Goal: Information Seeking & Learning: Learn about a topic

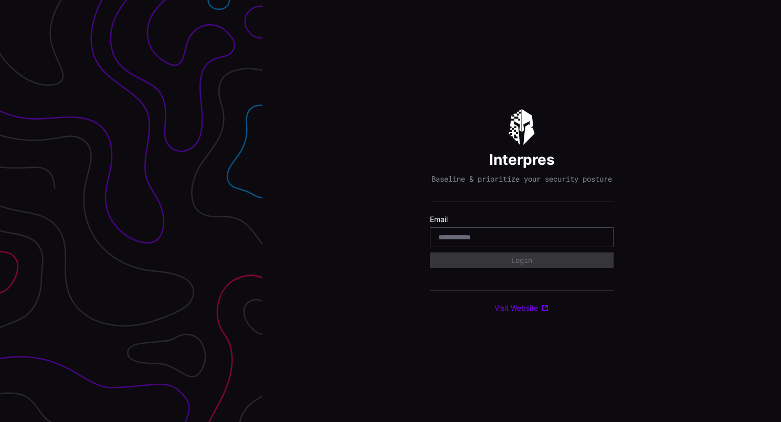
click at [461, 242] on input "email" at bounding box center [521, 237] width 167 height 9
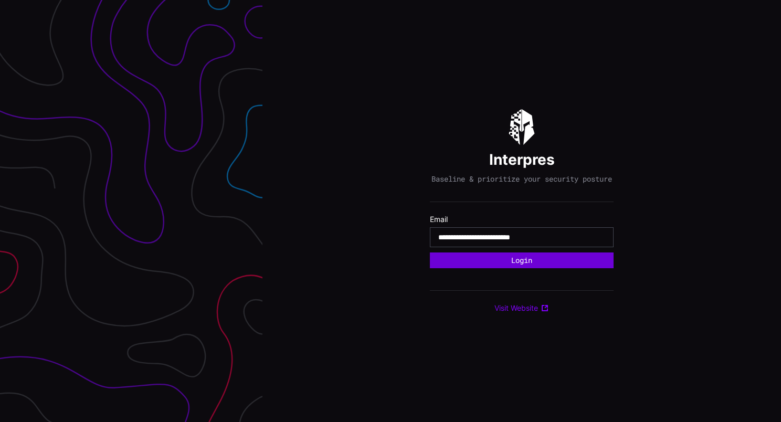
type input "**********"
click at [484, 262] on button "Login" at bounding box center [521, 260] width 183 height 16
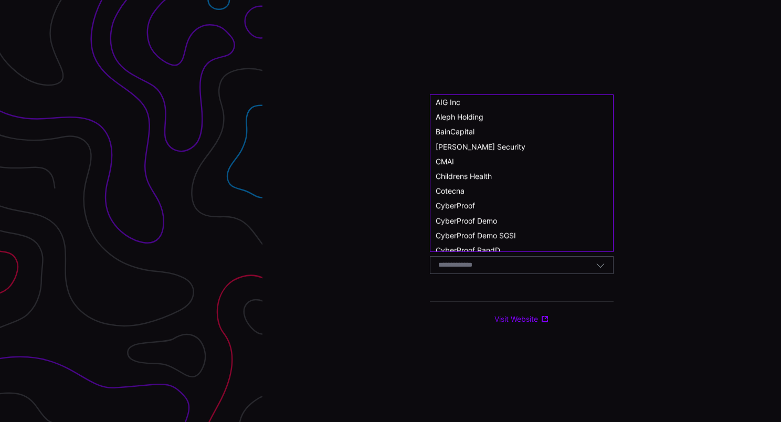
click at [487, 270] on input at bounding box center [465, 265] width 54 height 9
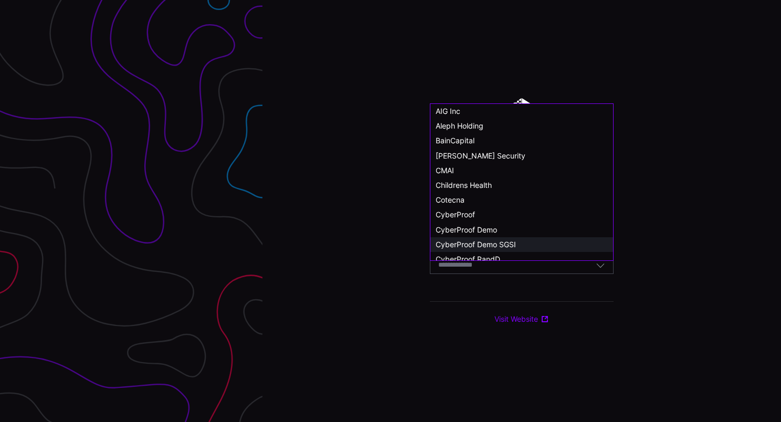
click at [493, 243] on span "CyberProof Demo SGSI" at bounding box center [476, 244] width 80 height 9
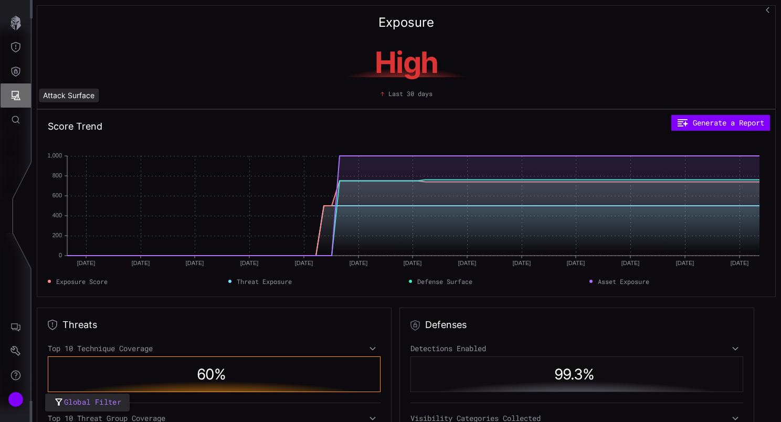
click at [16, 93] on icon "Attack Surface" at bounding box center [15, 95] width 10 height 10
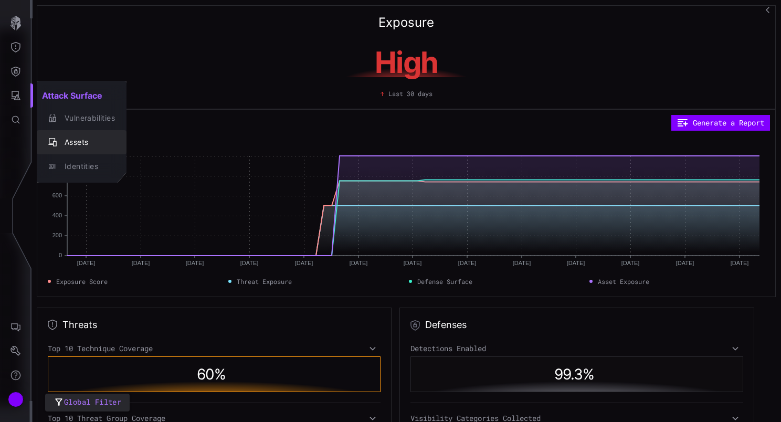
click at [89, 145] on div "Assets" at bounding box center [87, 142] width 56 height 13
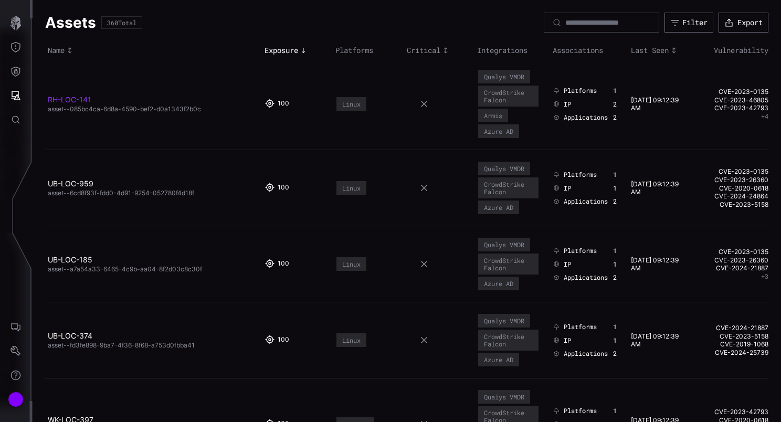
click at [80, 101] on link "RH-LOC-141" at bounding box center [70, 99] width 44 height 9
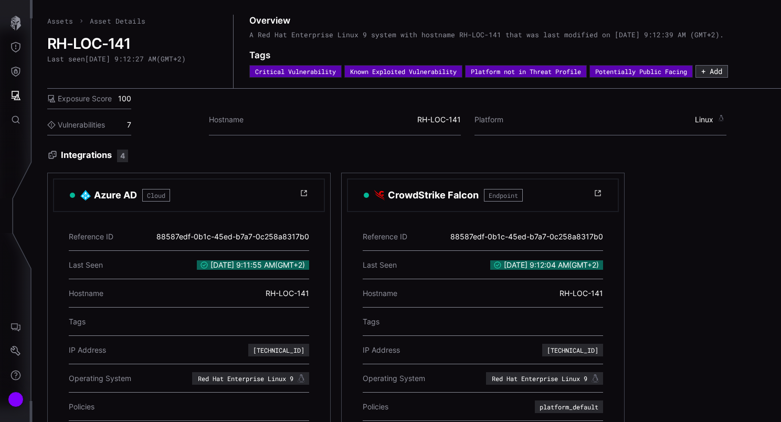
click at [61, 23] on link "Assets" at bounding box center [60, 20] width 26 height 9
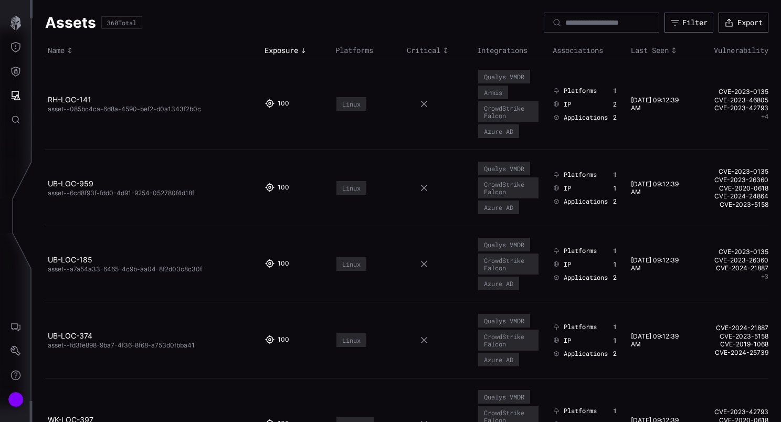
scroll to position [52, 0]
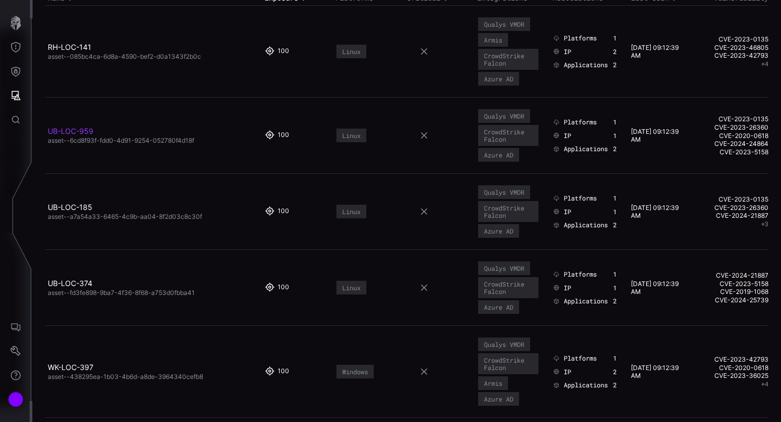
click at [82, 129] on link "UB-LOC-959" at bounding box center [71, 130] width 46 height 9
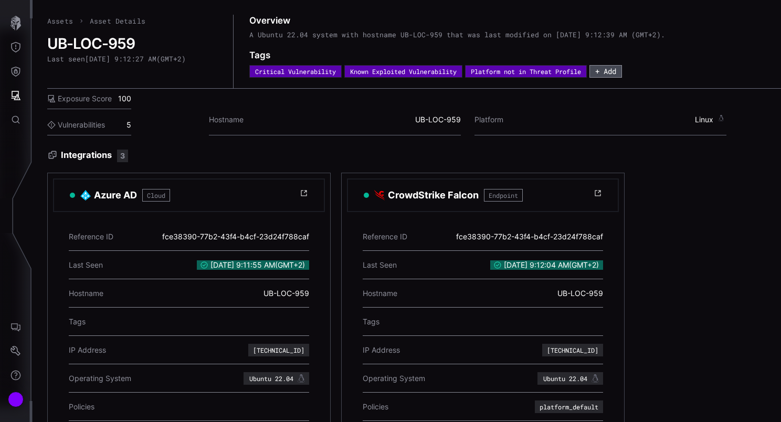
click at [622, 71] on button "+ Add" at bounding box center [605, 71] width 33 height 13
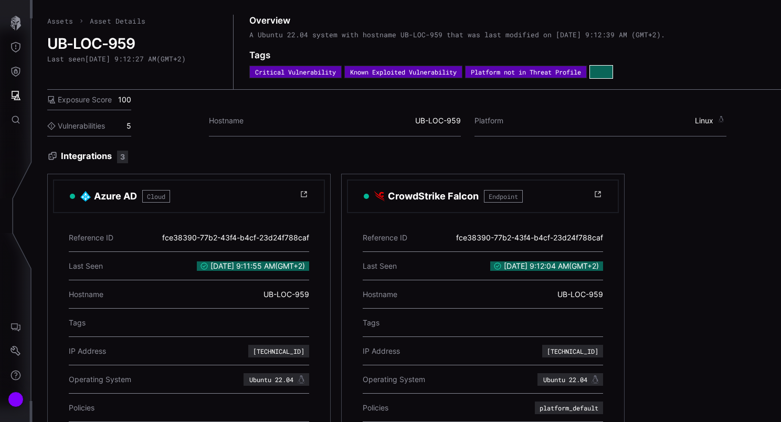
paste span
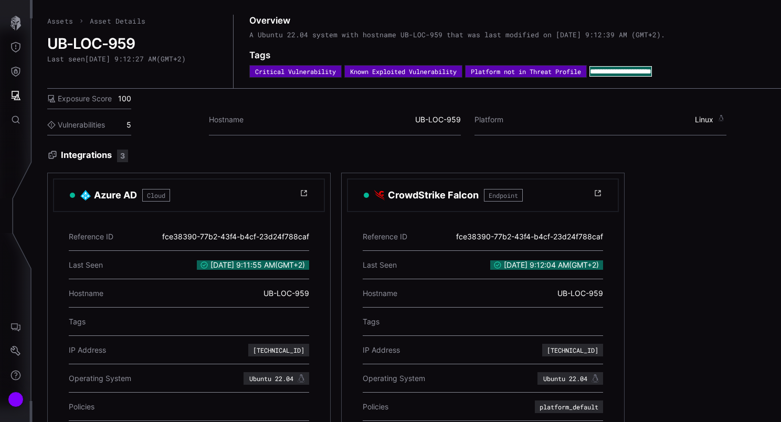
click at [717, 76] on div "**********" at bounding box center [508, 71] width 519 height 13
click at [618, 71] on button "+ Add" at bounding box center [605, 72] width 30 height 12
click at [633, 71] on span "**********" at bounding box center [620, 71] width 61 height 7
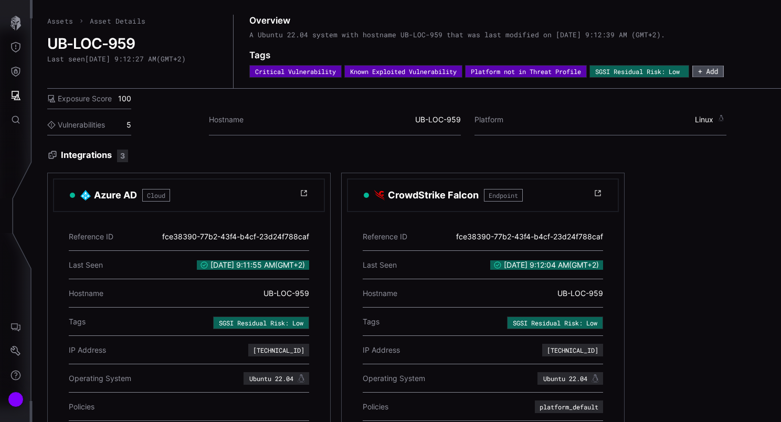
click at [723, 69] on button "+ Add" at bounding box center [707, 72] width 31 height 12
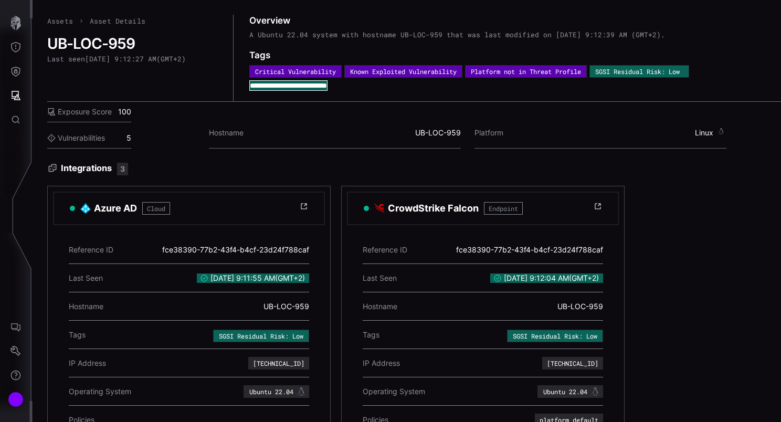
click at [445, 101] on div "**********" at bounding box center [414, 418] width 734 height 806
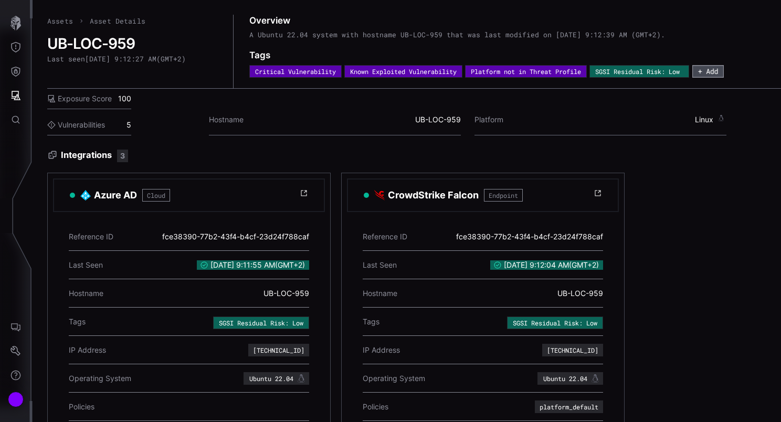
click at [718, 76] on button "+ Add" at bounding box center [707, 71] width 31 height 12
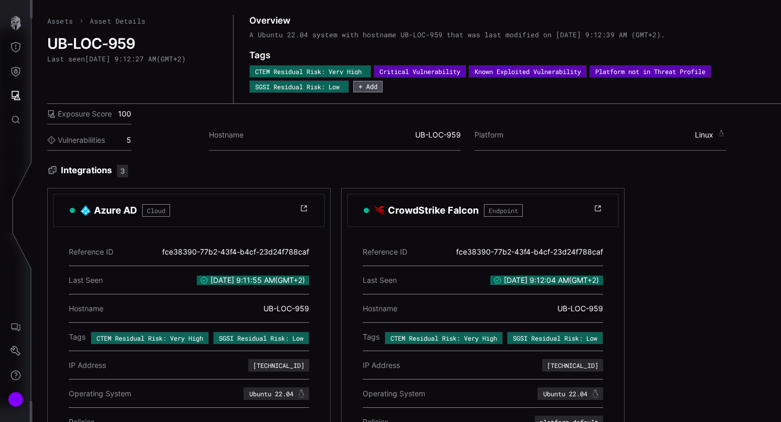
click at [379, 90] on button "+ Add" at bounding box center [367, 87] width 29 height 12
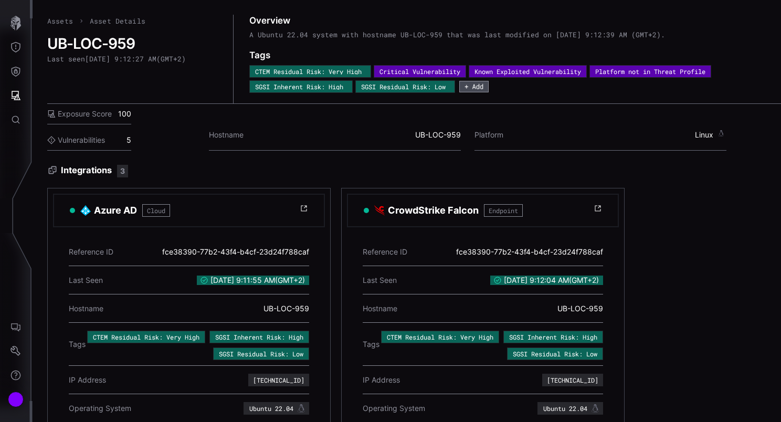
click at [484, 84] on button "+ Add" at bounding box center [473, 87] width 29 height 12
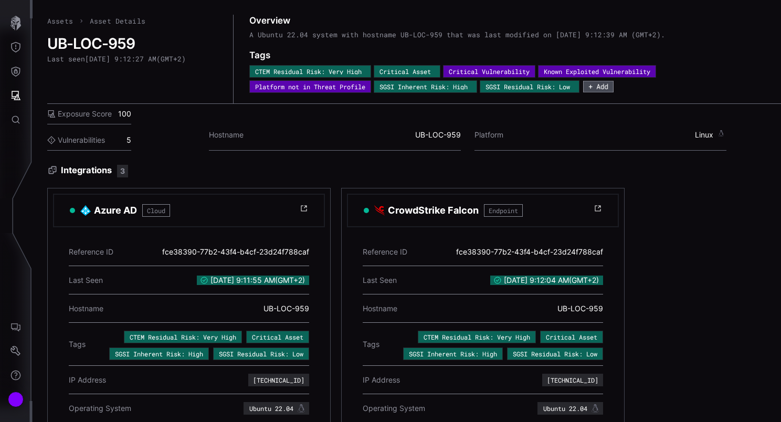
click at [611, 85] on button "+ Add" at bounding box center [598, 87] width 30 height 12
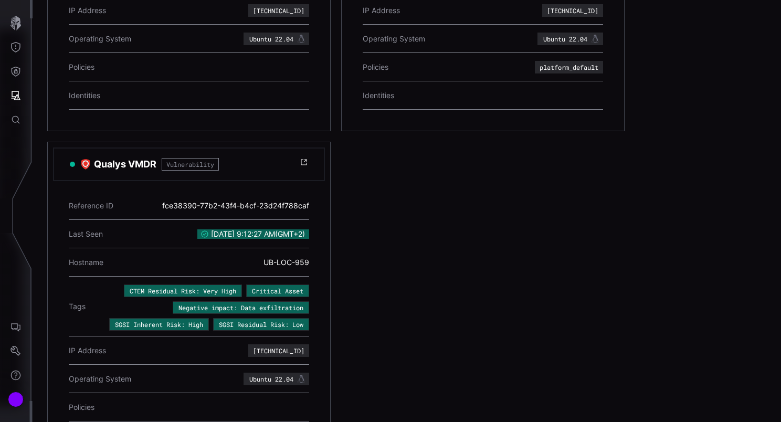
scroll to position [485, 0]
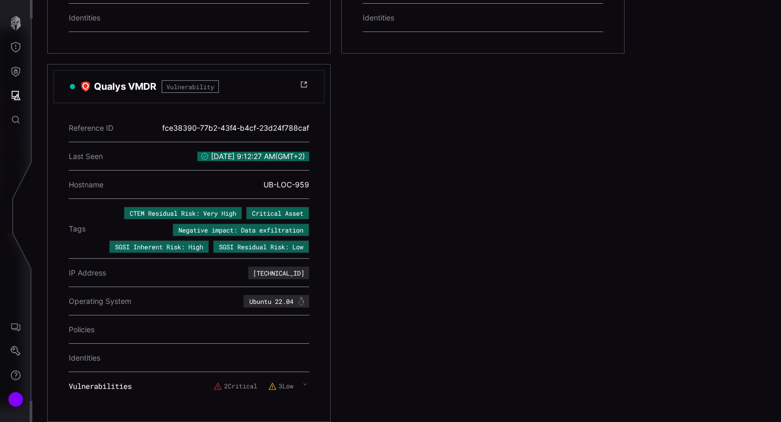
click at [305, 380] on icon at bounding box center [305, 384] width 4 height 8
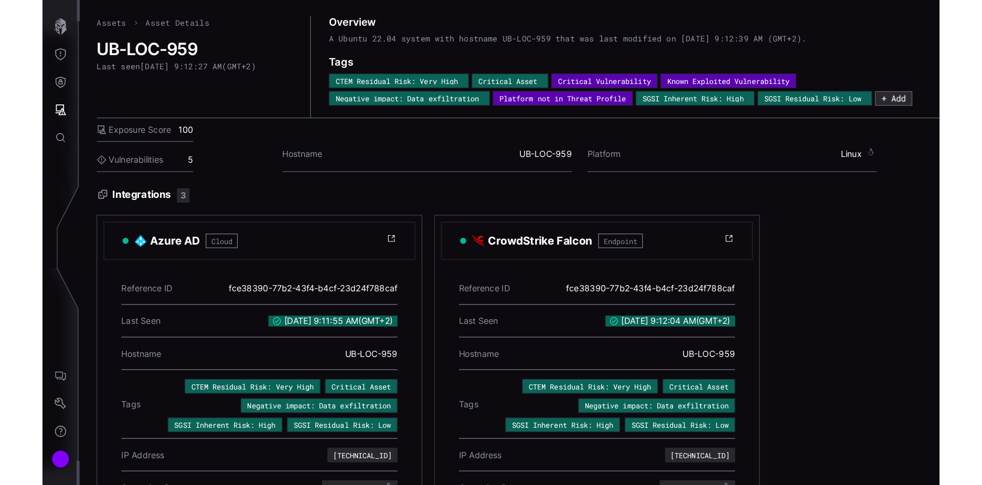
scroll to position [0, 0]
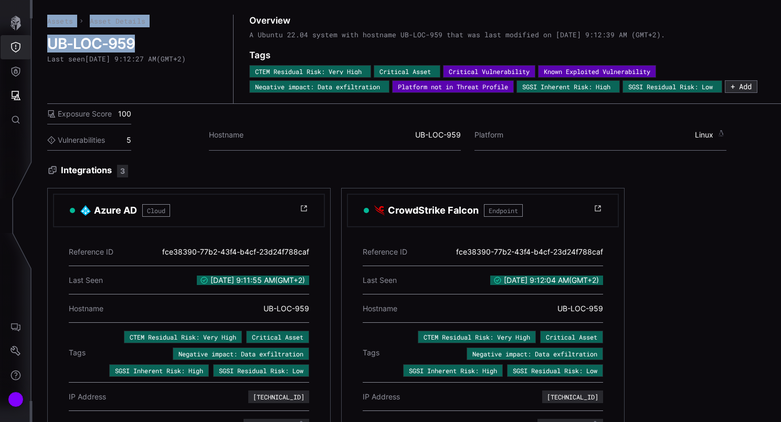
drag, startPoint x: 137, startPoint y: 44, endPoint x: 30, endPoint y: 46, distance: 106.6
click at [30, 46] on div "Assets Asset Details UB-LOC-959 Last seen 9/9/2025, 9:12:27 AM ( GMT+2 ) Overvi…" at bounding box center [390, 211] width 781 height 422
drag, startPoint x: 30, startPoint y: 46, endPoint x: 144, endPoint y: 43, distance: 113.9
click at [144, 43] on h2 "UB-LOC-959" at bounding box center [132, 44] width 171 height 18
click at [139, 43] on h2 "UB-LOC-959" at bounding box center [132, 44] width 171 height 18
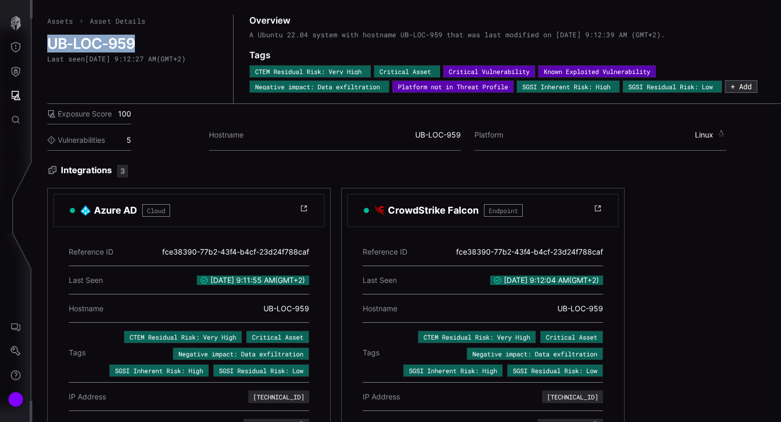
drag, startPoint x: 140, startPoint y: 44, endPoint x: 50, endPoint y: 46, distance: 90.3
click at [50, 46] on h2 "UB-LOC-959" at bounding box center [132, 44] width 171 height 18
copy h2 "UB-LOC-959"
click at [54, 22] on link "Assets" at bounding box center [60, 20] width 26 height 9
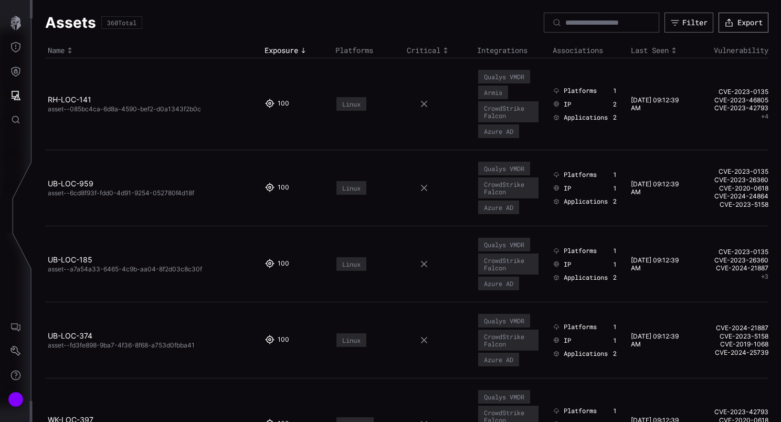
click at [743, 23] on button "Export" at bounding box center [743, 23] width 50 height 20
click at [678, 141] on td "09/09/25 09:12:39 AM" at bounding box center [662, 104] width 68 height 92
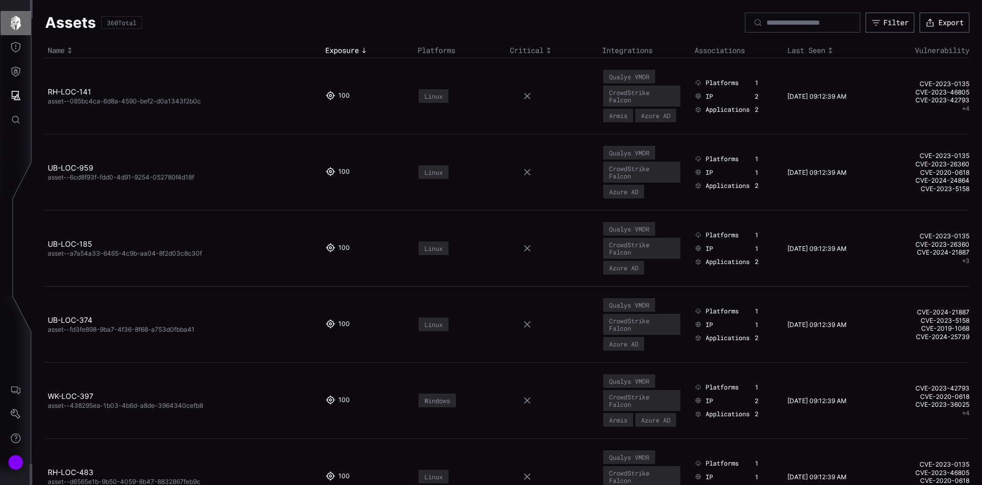
click at [14, 21] on icon "button" at bounding box center [15, 23] width 10 height 15
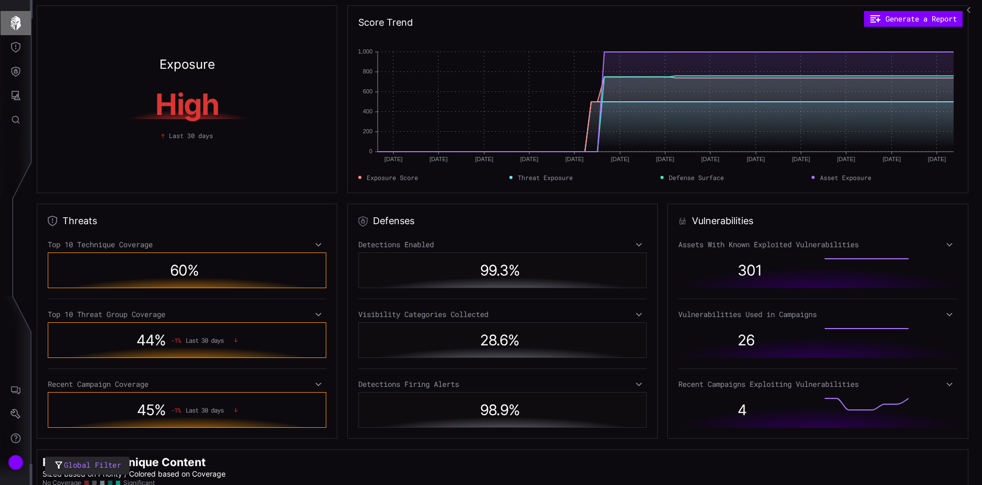
click at [16, 17] on icon "button" at bounding box center [15, 23] width 15 height 15
click at [17, 68] on icon "Defense Surface" at bounding box center [16, 72] width 9 height 10
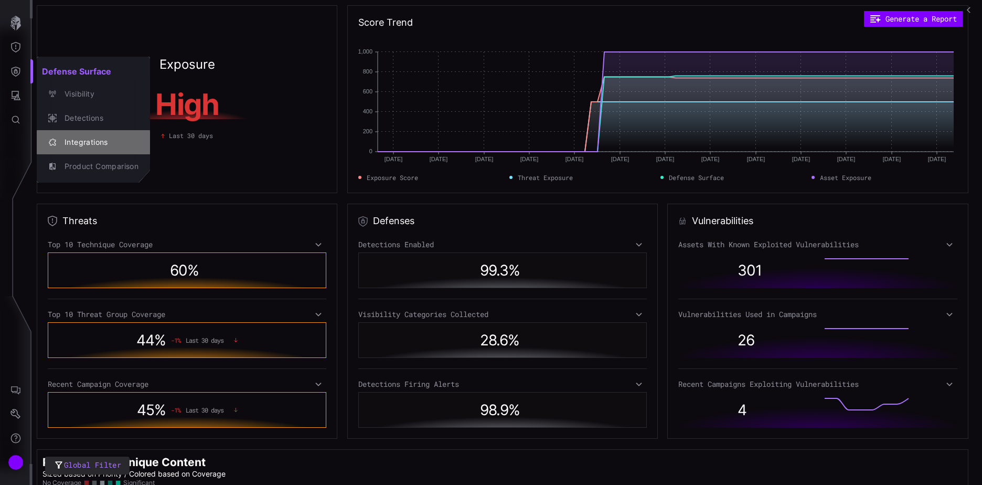
click at [93, 139] on div "Integrations" at bounding box center [98, 142] width 79 height 13
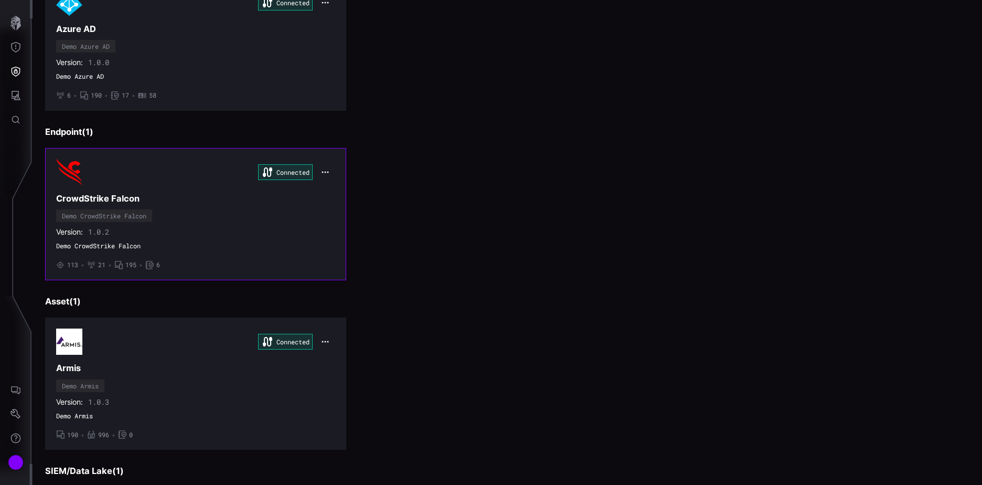
scroll to position [96, 0]
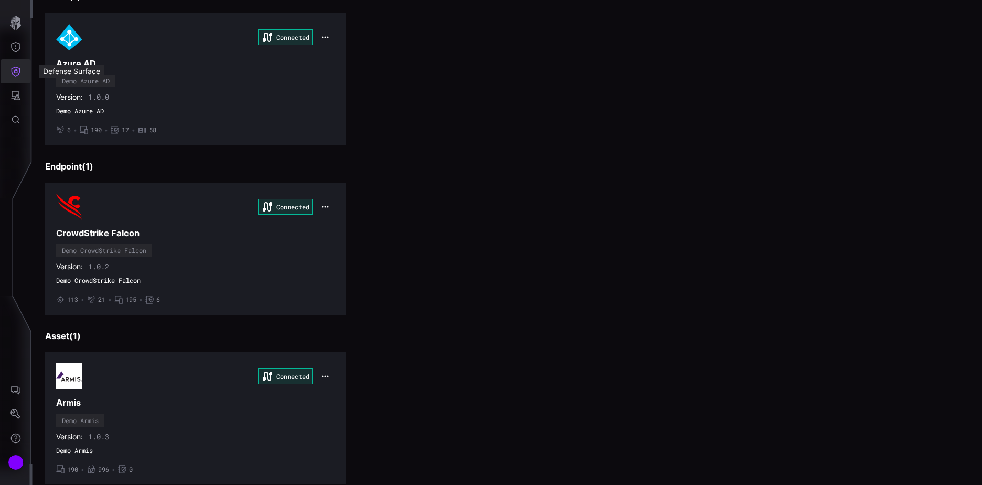
click at [14, 69] on icon "Defense Surface" at bounding box center [15, 71] width 10 height 10
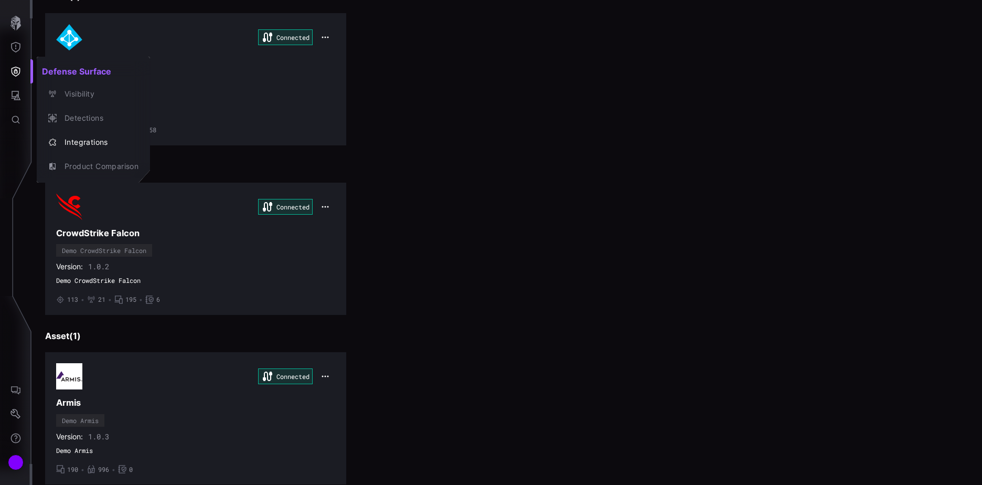
click at [19, 48] on div at bounding box center [491, 242] width 982 height 485
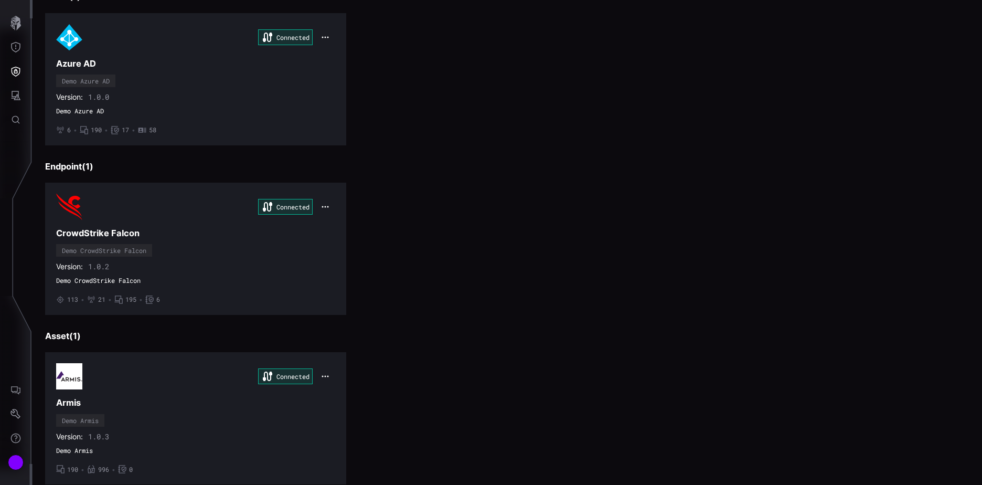
click at [14, 43] on icon "Threat Exposure" at bounding box center [15, 47] width 9 height 10
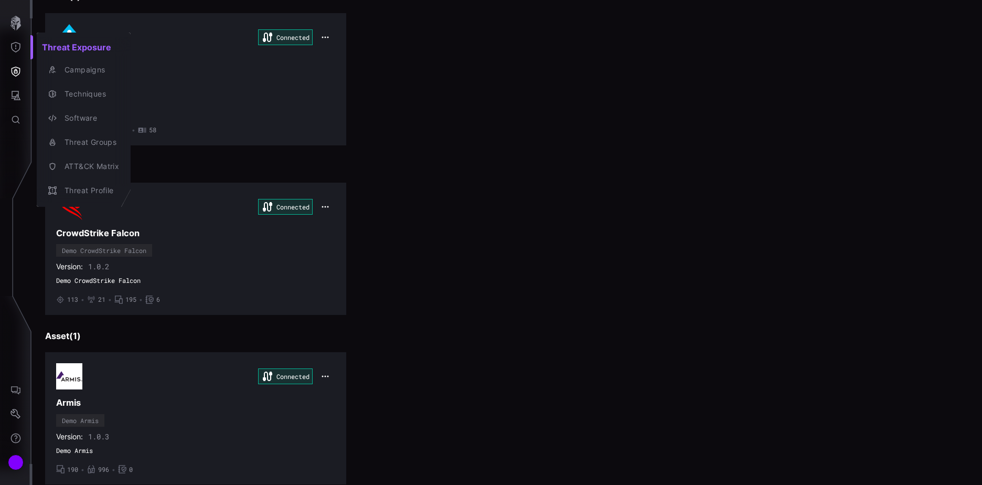
click at [17, 21] on div at bounding box center [491, 242] width 982 height 485
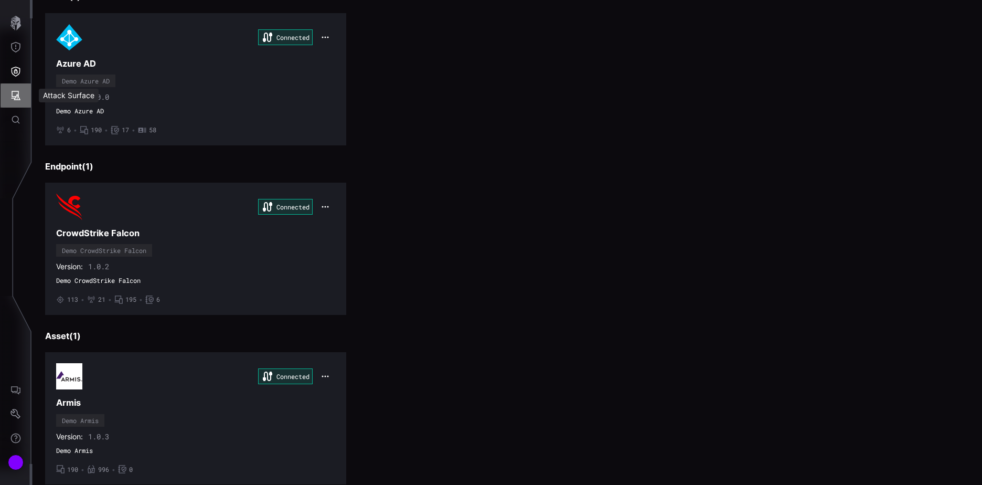
click at [15, 95] on icon "Attack Surface" at bounding box center [15, 95] width 10 height 10
click at [14, 99] on div at bounding box center [491, 242] width 982 height 485
click at [16, 96] on icon "Attack Surface" at bounding box center [15, 95] width 10 height 10
click at [16, 50] on div at bounding box center [491, 242] width 982 height 485
click at [16, 46] on icon "Threat Exposure" at bounding box center [15, 47] width 10 height 10
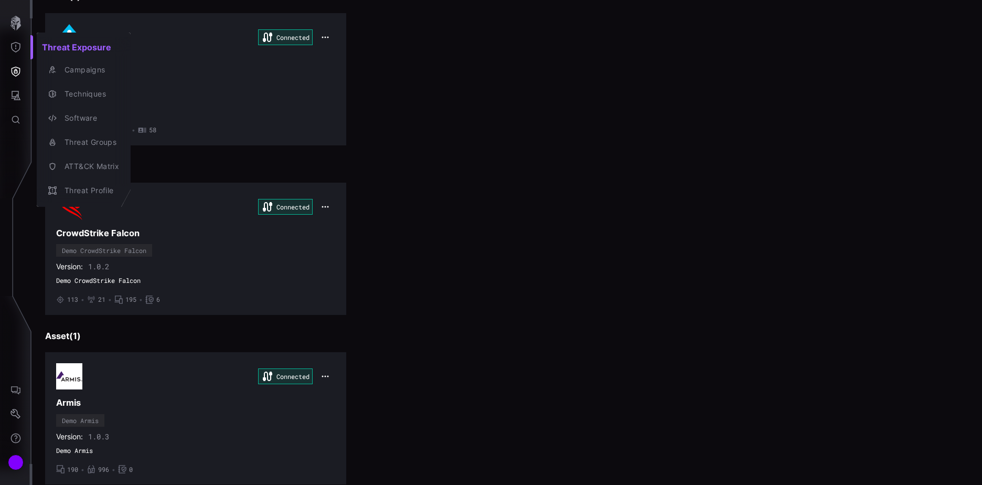
click at [15, 71] on div at bounding box center [491, 242] width 982 height 485
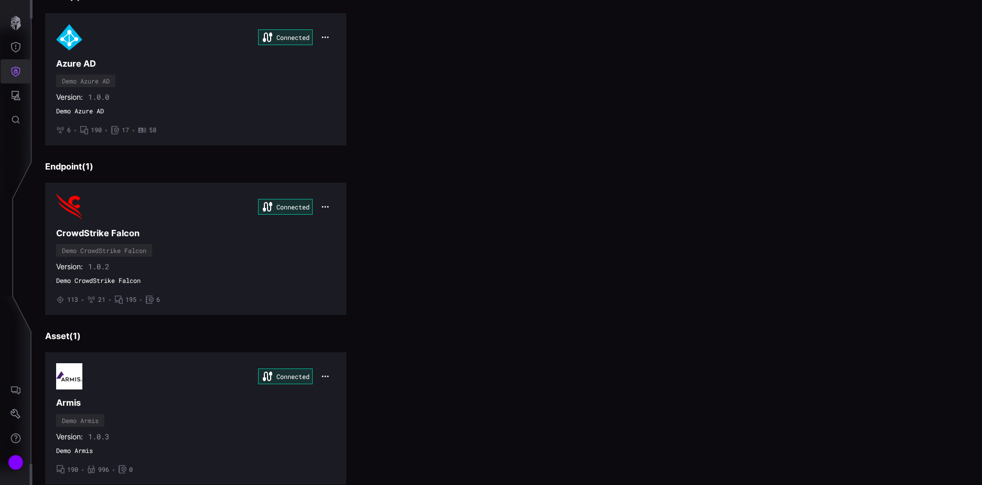
click at [16, 71] on icon "Defense Surface" at bounding box center [15, 71] width 10 height 10
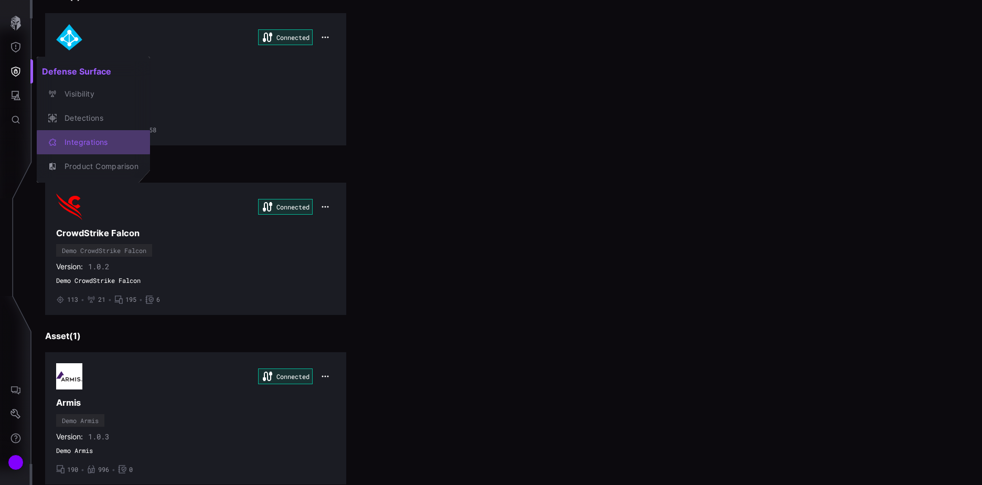
click at [90, 141] on div "Integrations" at bounding box center [98, 142] width 79 height 13
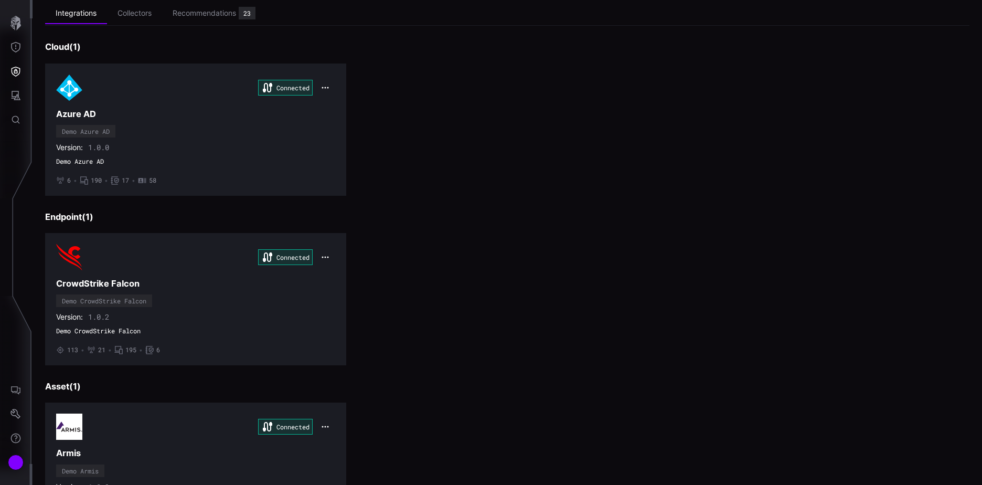
scroll to position [0, 0]
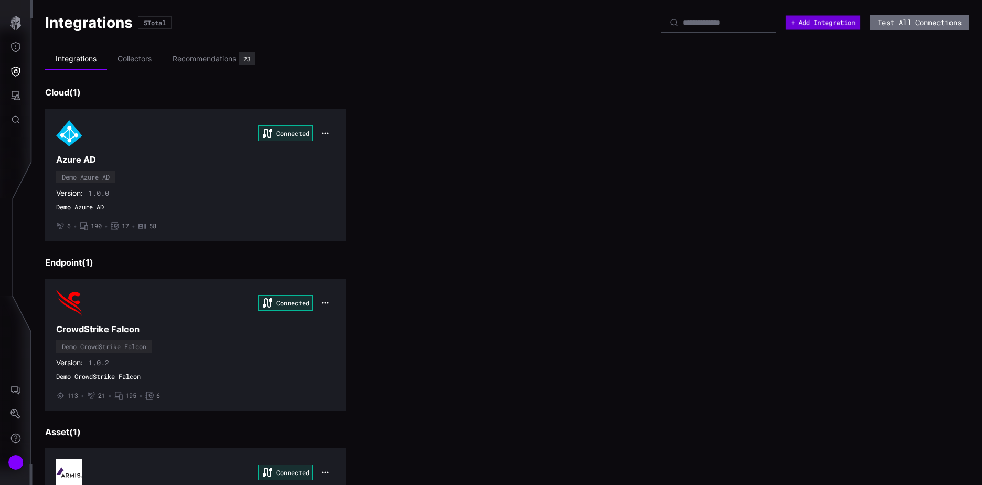
click at [780, 26] on button "+ Add Integration" at bounding box center [823, 23] width 75 height 14
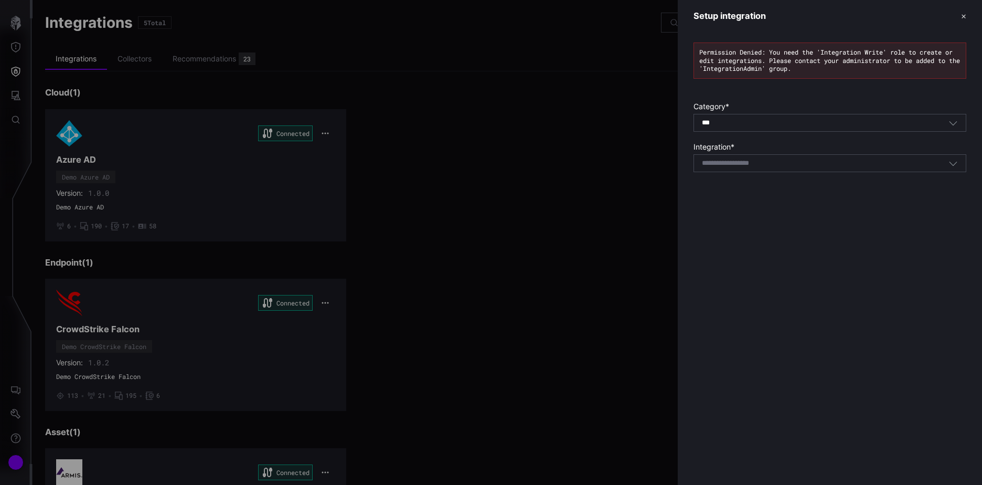
click at [757, 122] on div "*** All" at bounding box center [825, 122] width 247 height 9
click at [780, 97] on div "Permission Denied: You need the 'Integration Write' role to create or edit inte…" at bounding box center [830, 110] width 304 height 156
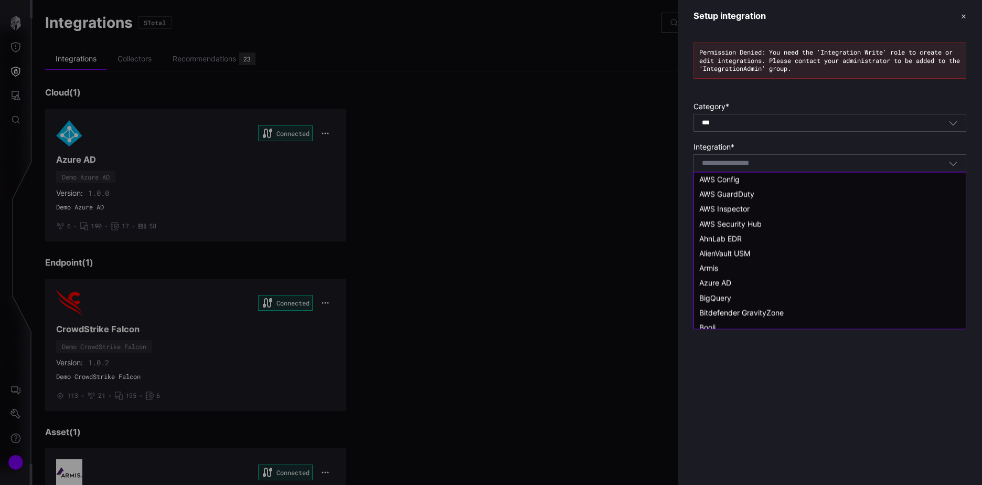
click at [751, 168] on input at bounding box center [739, 163] width 75 height 9
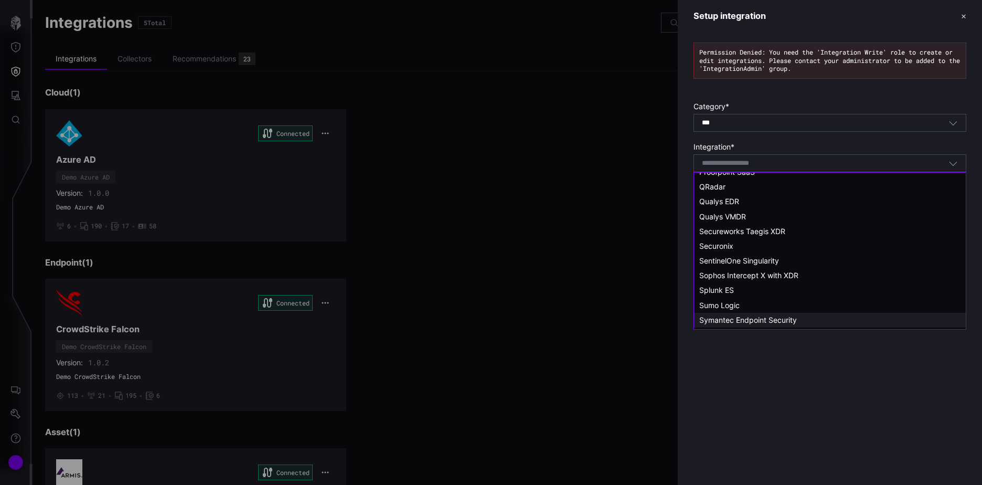
scroll to position [789, 0]
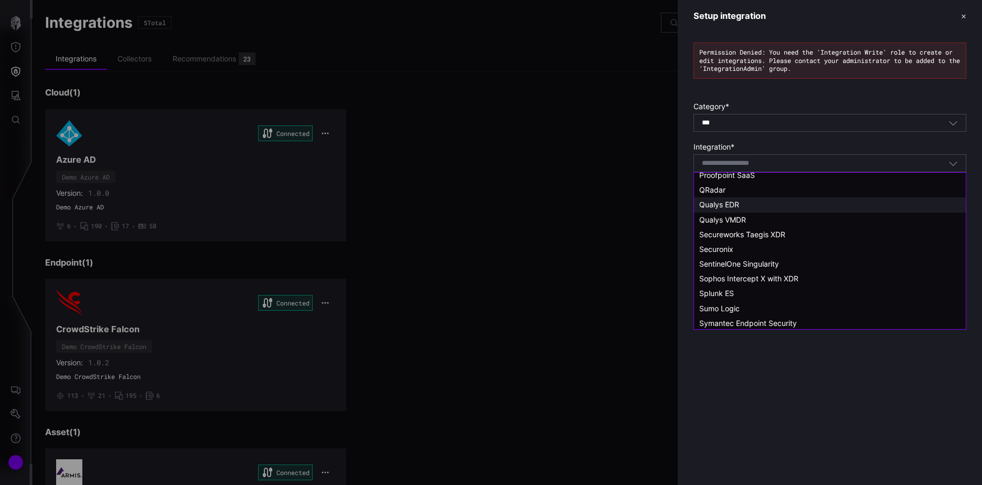
click at [725, 203] on span "Qualys EDR" at bounding box center [720, 204] width 40 height 9
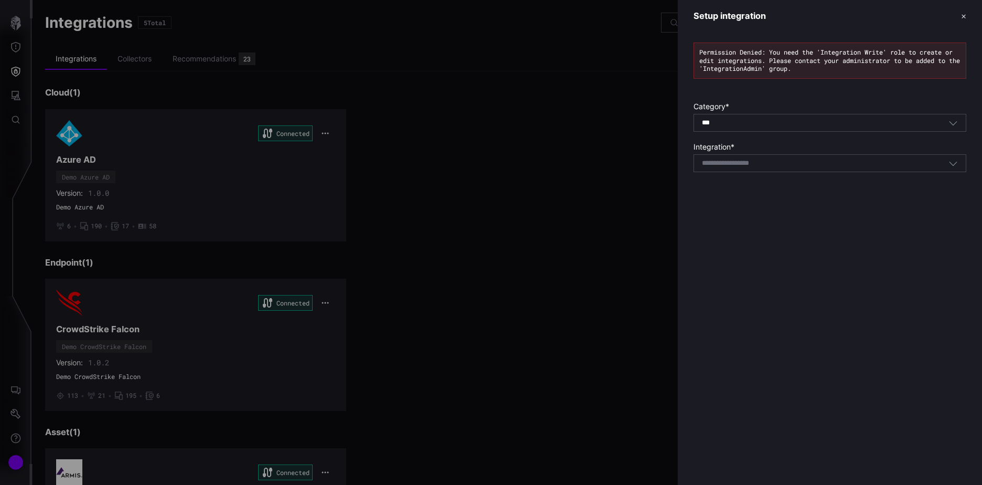
type input "**********"
click at [780, 163] on icon "button" at bounding box center [942, 163] width 8 height 8
click at [780, 165] on div "Select integration" at bounding box center [825, 162] width 247 height 9
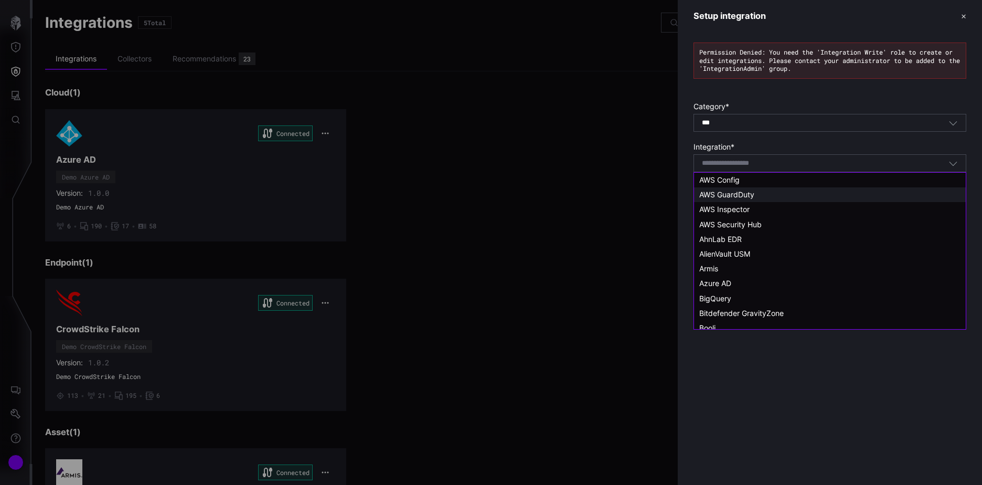
click at [747, 193] on span "AWS GuardDuty" at bounding box center [727, 194] width 55 height 9
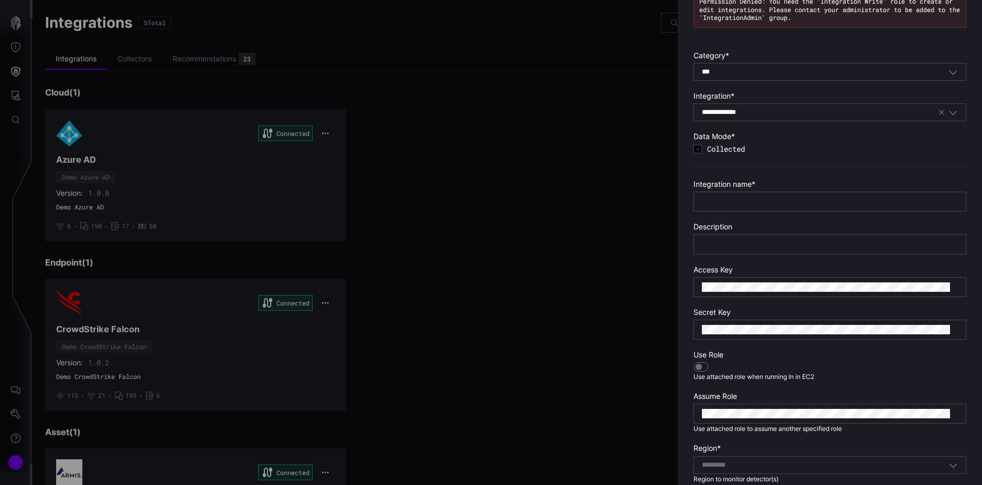
scroll to position [43, 0]
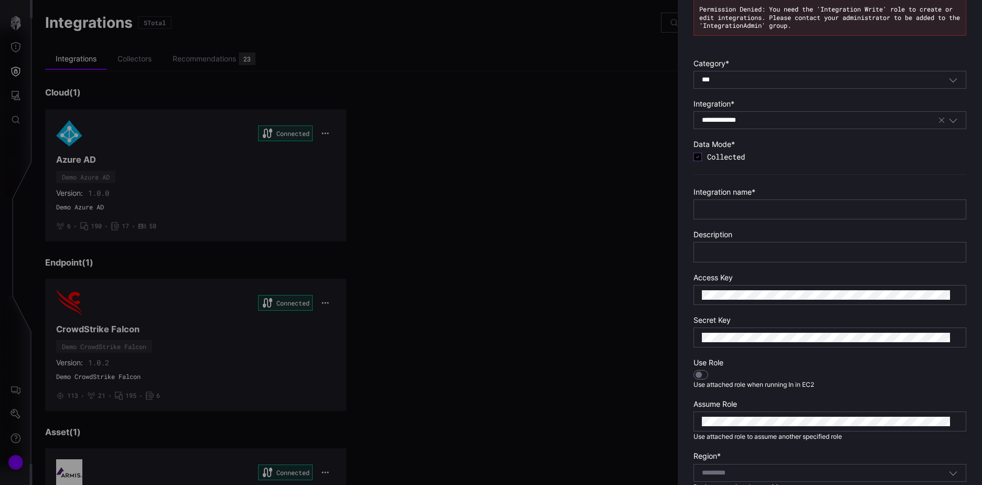
click at [767, 120] on div "**********" at bounding box center [820, 119] width 236 height 9
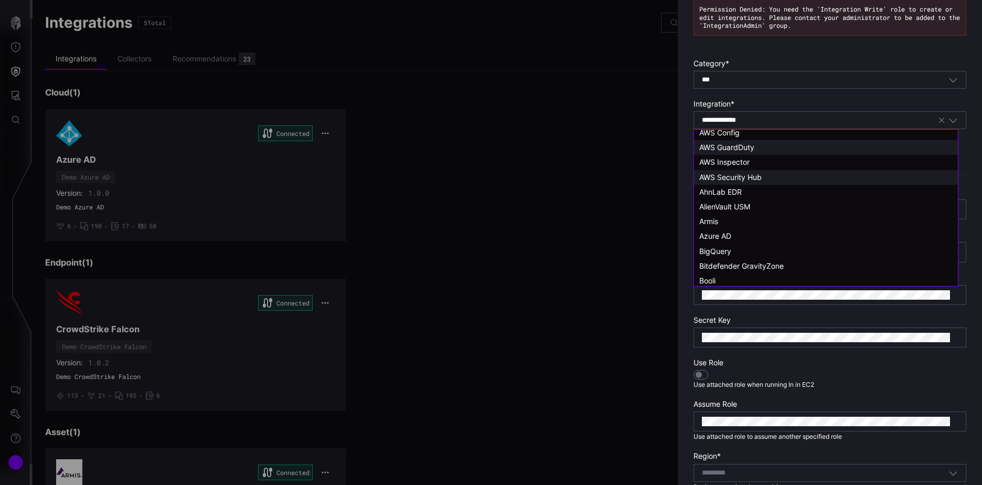
scroll to position [0, 0]
click at [745, 188] on div "AWS Security Hub" at bounding box center [826, 181] width 264 height 15
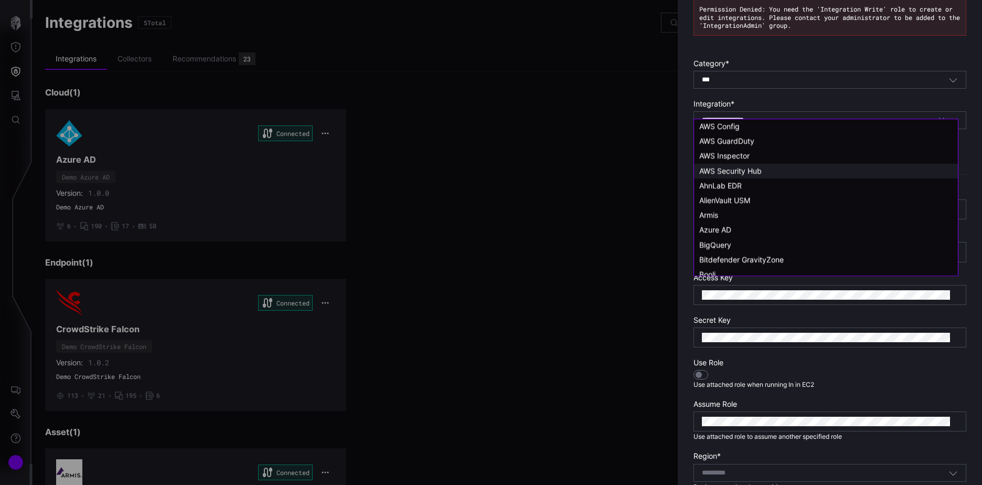
click at [768, 121] on input "**********" at bounding box center [735, 120] width 67 height 9
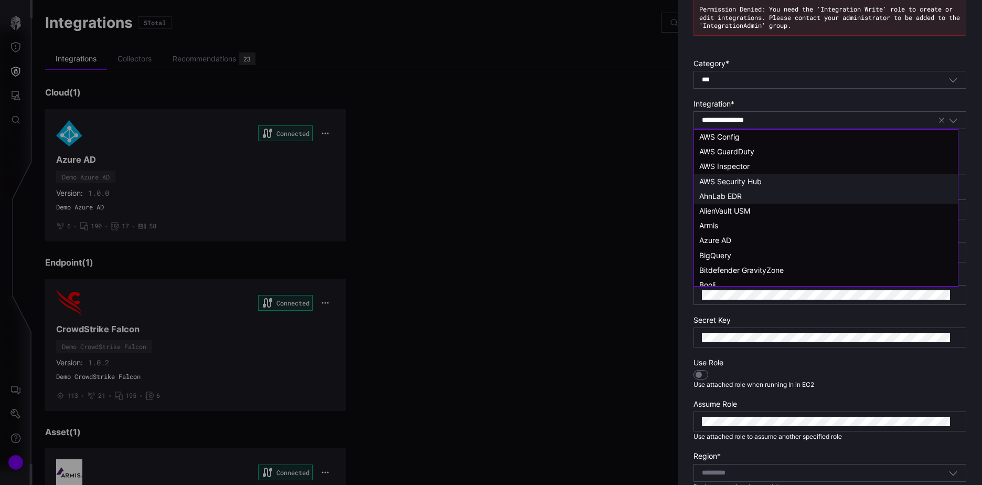
click at [747, 193] on div "AhnLab EDR" at bounding box center [826, 196] width 253 height 9
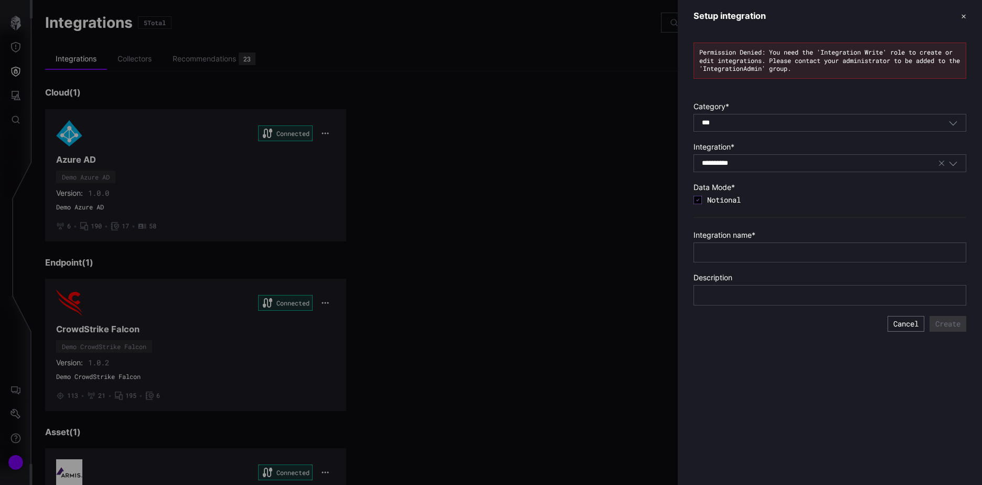
click at [725, 199] on span "Notional" at bounding box center [836, 199] width 259 height 9
click at [725, 199] on span "Notional" at bounding box center [798, 203] width 183 height 9
click at [757, 162] on div "**********" at bounding box center [820, 162] width 236 height 9
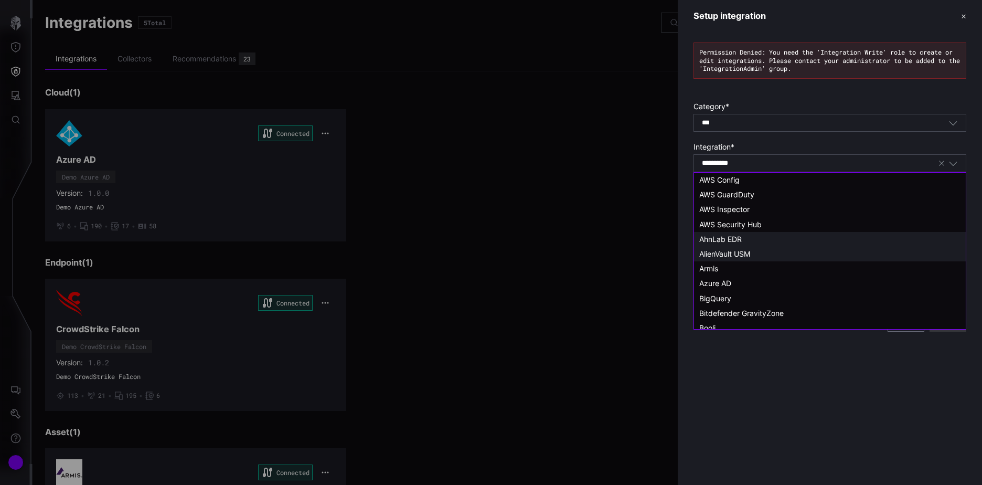
click at [744, 251] on span "AlienVault USM" at bounding box center [725, 253] width 51 height 9
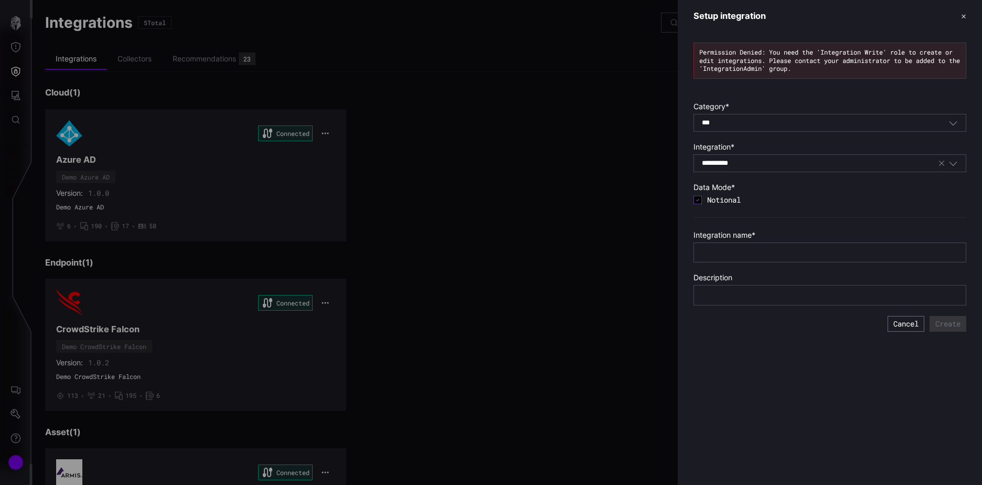
type input "**********"
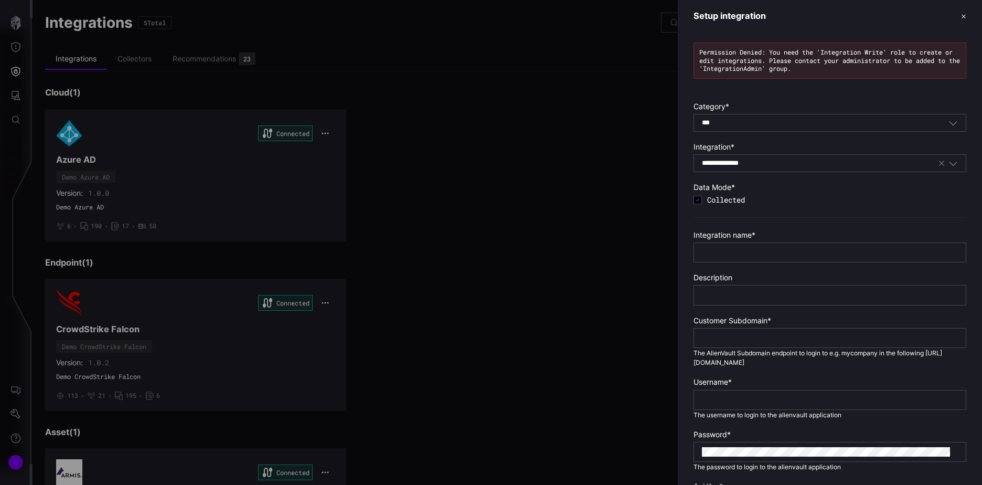
click at [780, 15] on button "✕" at bounding box center [963, 15] width 5 height 11
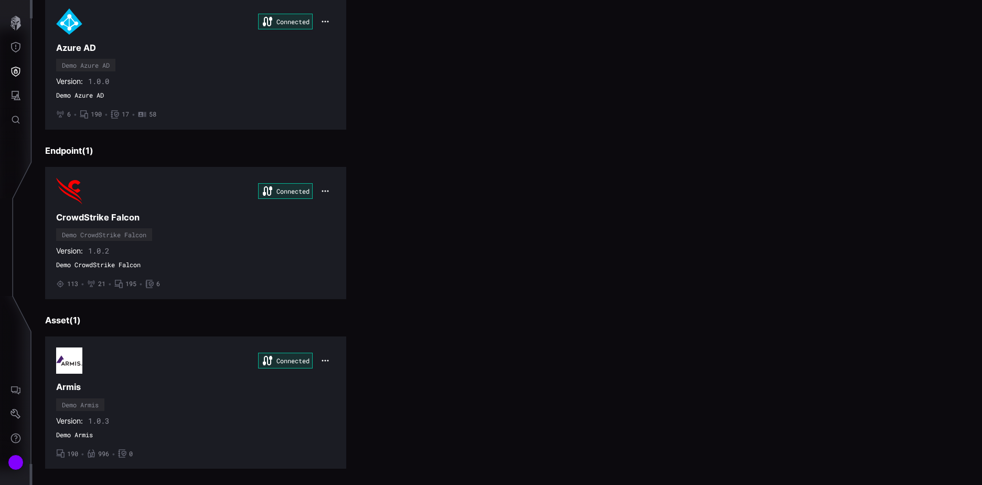
scroll to position [96, 0]
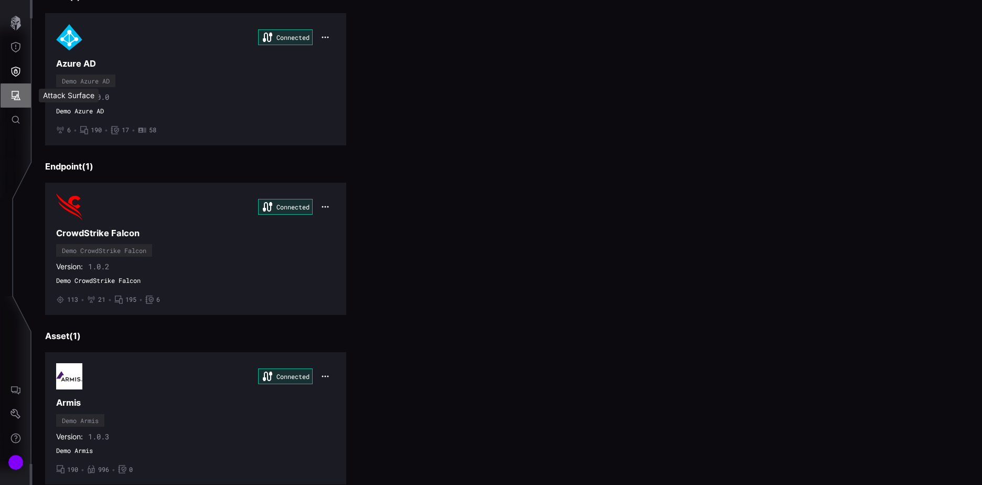
click at [15, 94] on icon "Attack Surface" at bounding box center [15, 95] width 10 height 10
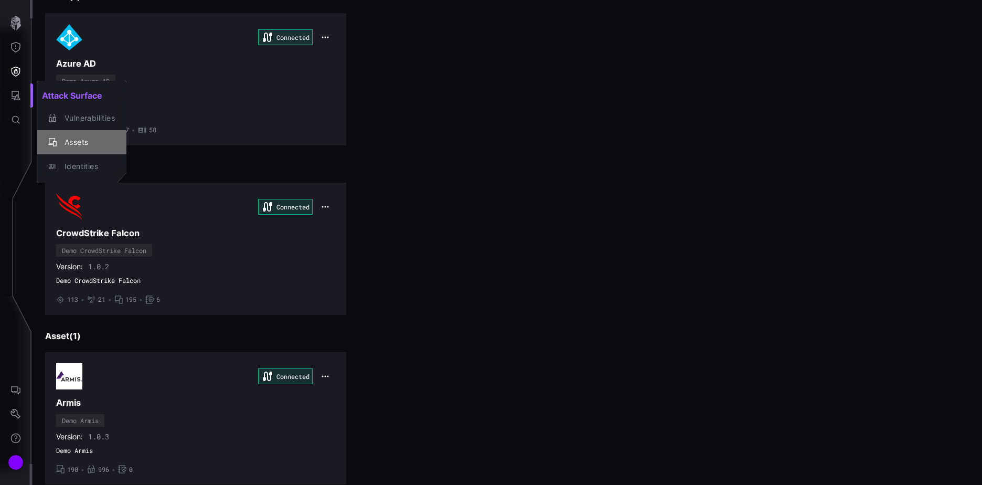
click at [73, 143] on div "Assets" at bounding box center [87, 142] width 56 height 13
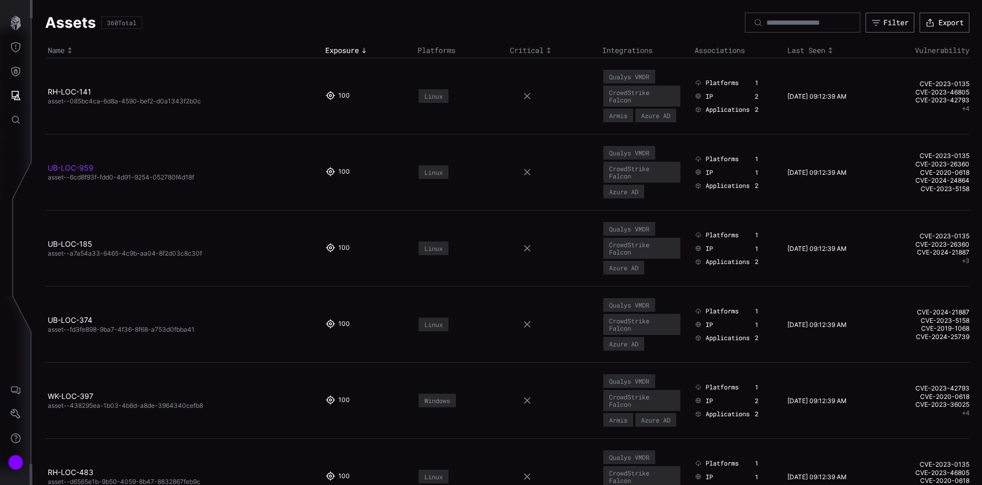
click at [85, 167] on link "UB-LOC-959" at bounding box center [71, 167] width 46 height 9
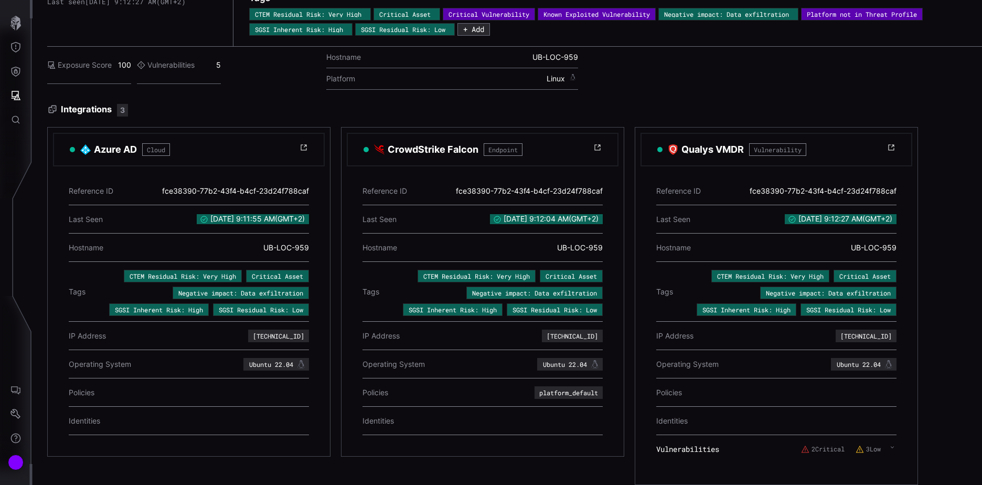
scroll to position [65, 0]
click at [780, 421] on icon at bounding box center [893, 447] width 4 height 8
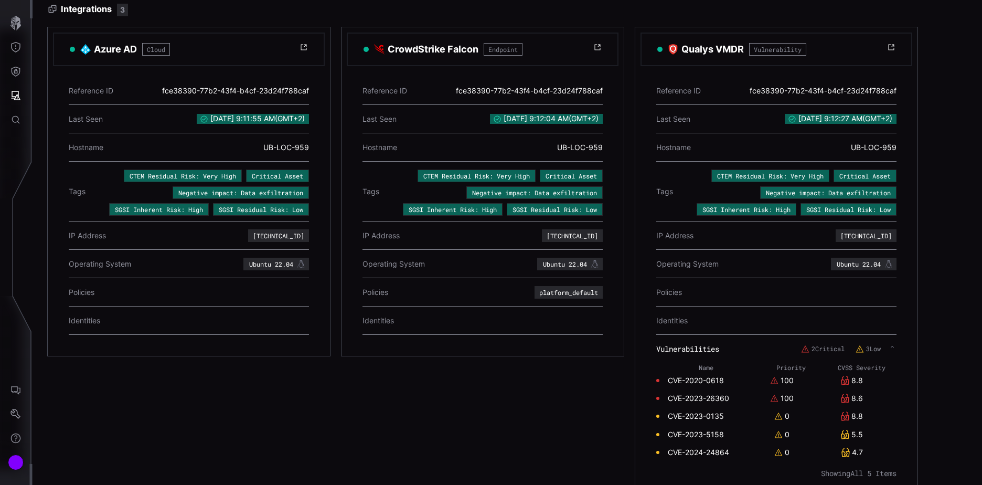
scroll to position [0, 0]
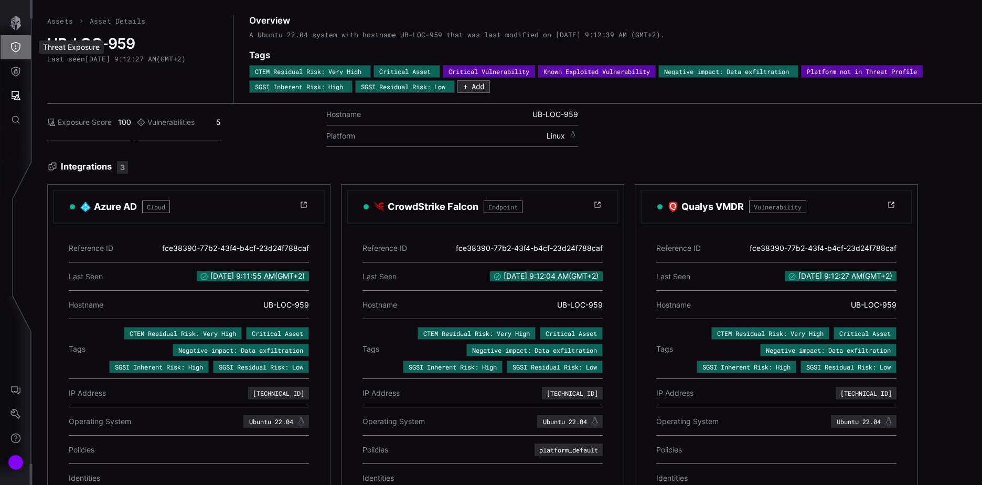
click at [16, 45] on icon "Threat Exposure" at bounding box center [15, 47] width 10 height 10
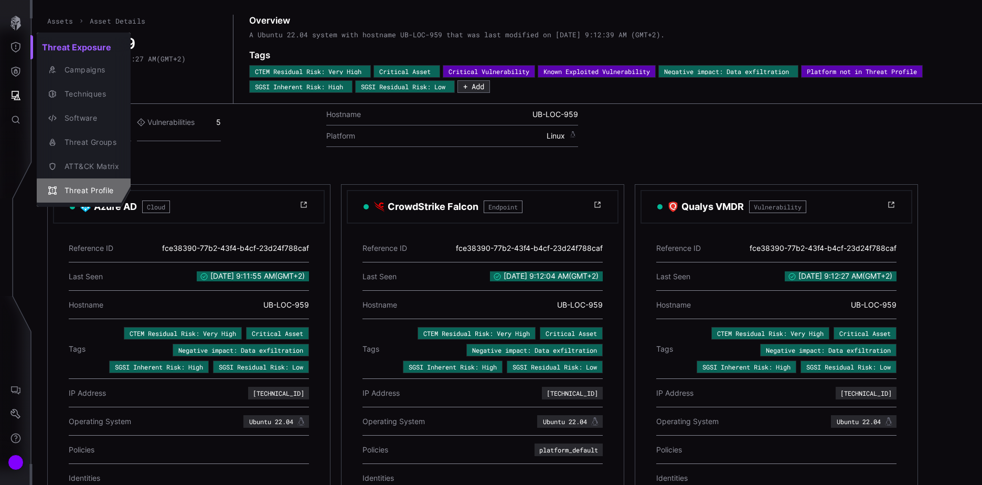
click at [79, 192] on div "Threat Profile" at bounding box center [89, 190] width 60 height 13
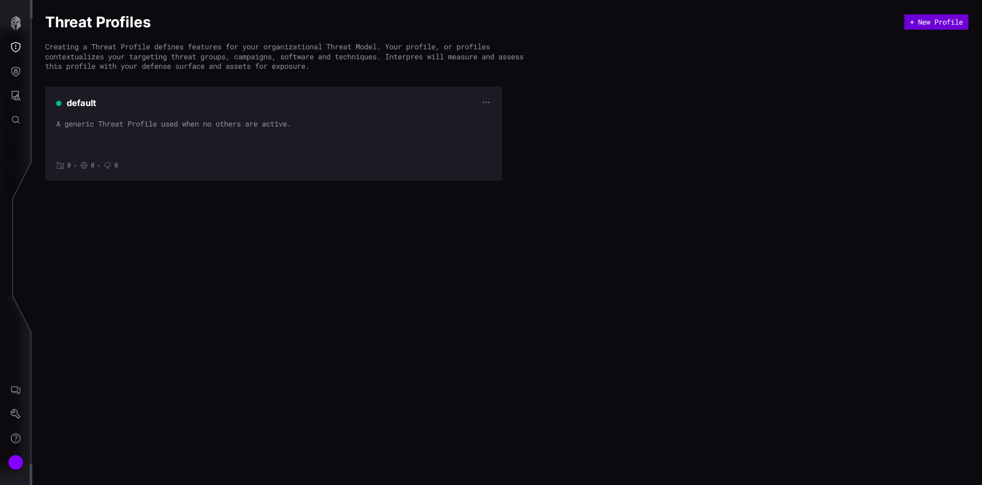
click at [780, 23] on button "+ New Profile" at bounding box center [937, 22] width 64 height 15
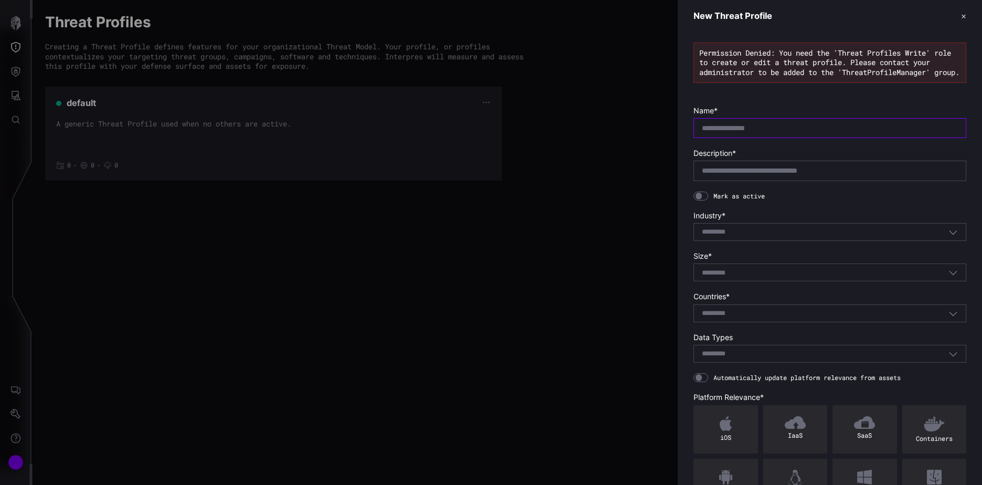
click at [741, 133] on input "text" at bounding box center [830, 127] width 256 height 9
type input "*******"
click at [734, 241] on div "Select..." at bounding box center [830, 232] width 273 height 18
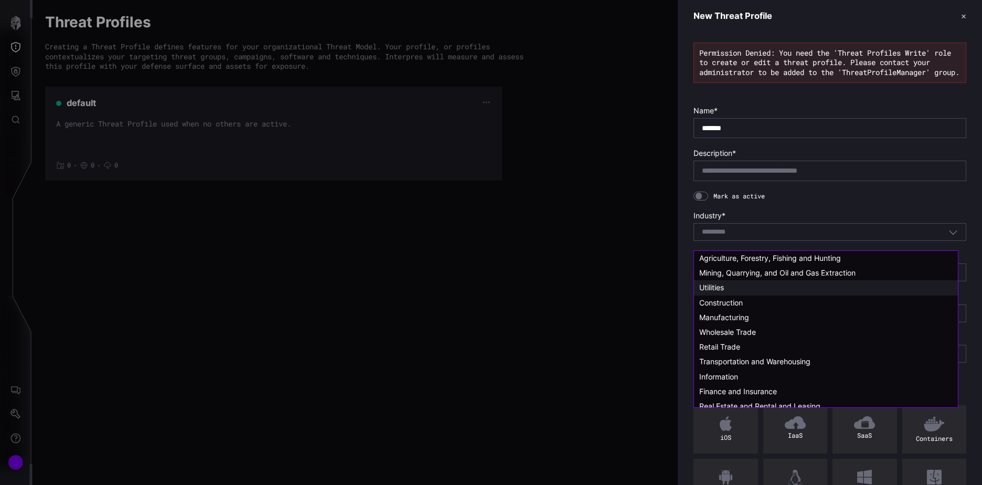
click at [721, 287] on span "Utilities" at bounding box center [712, 287] width 25 height 9
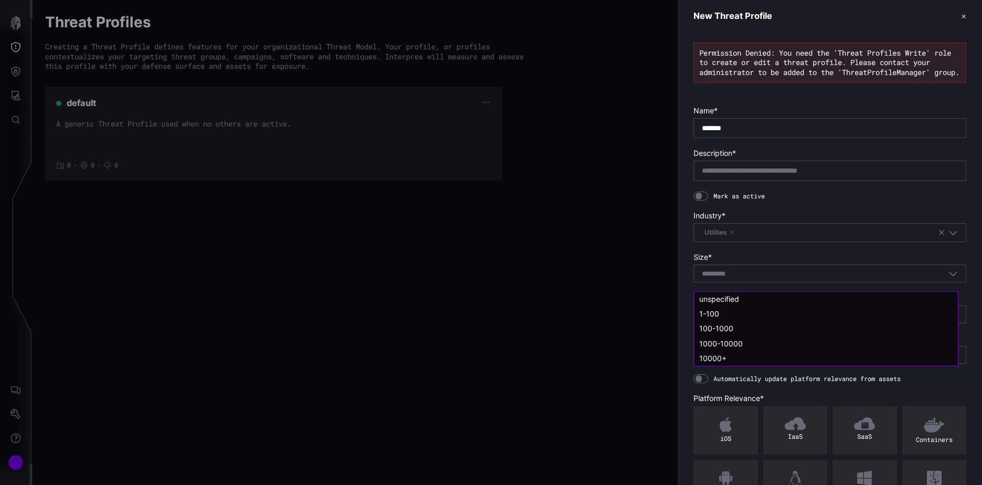
click at [717, 279] on input at bounding box center [721, 274] width 38 height 9
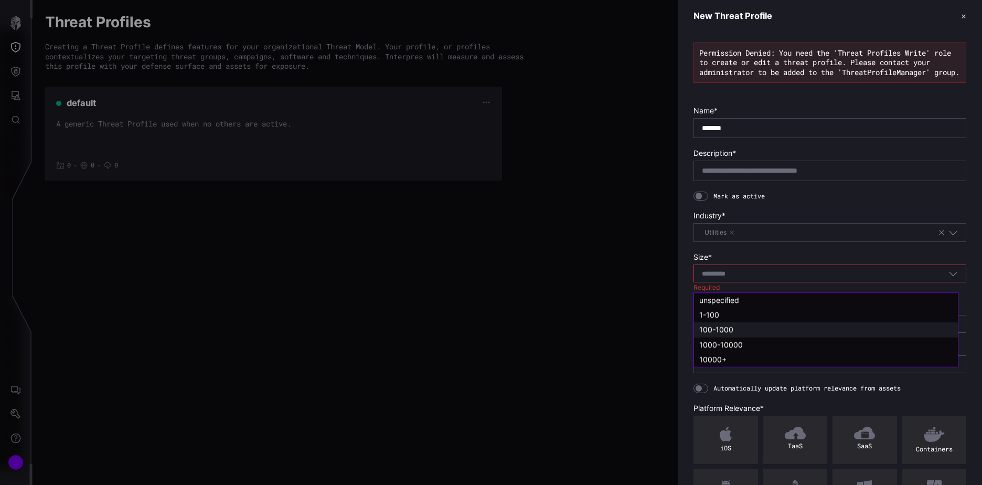
click at [718, 328] on span "100-1000" at bounding box center [717, 329] width 34 height 9
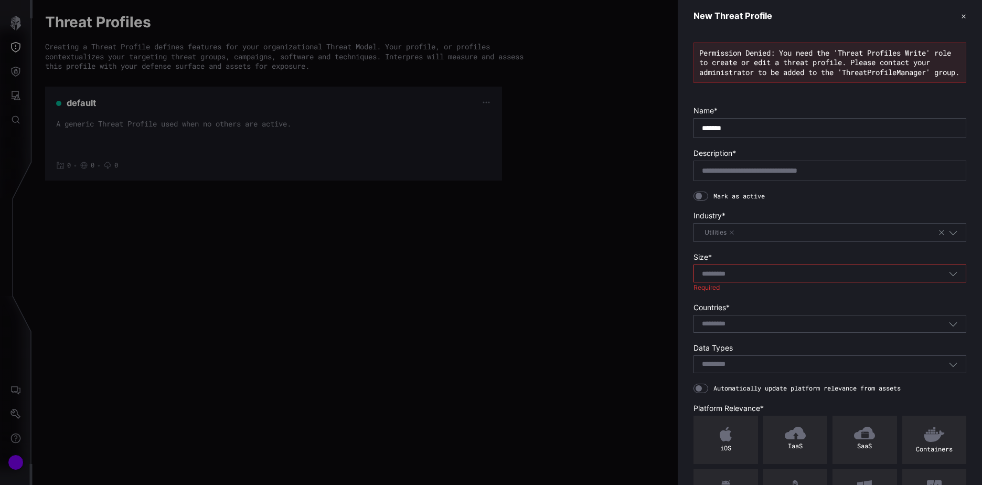
type input "********"
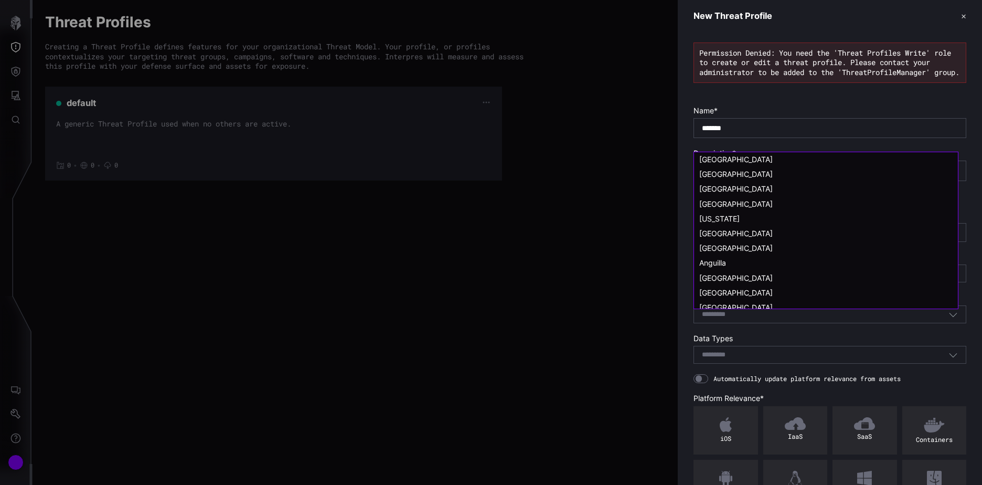
click at [718, 319] on input at bounding box center [721, 314] width 38 height 9
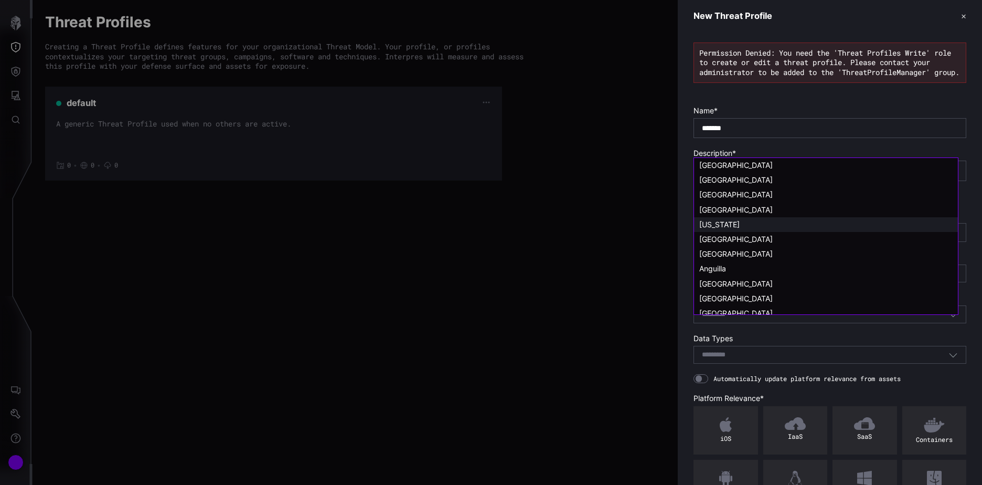
click at [724, 223] on span "American Samoa" at bounding box center [720, 224] width 40 height 9
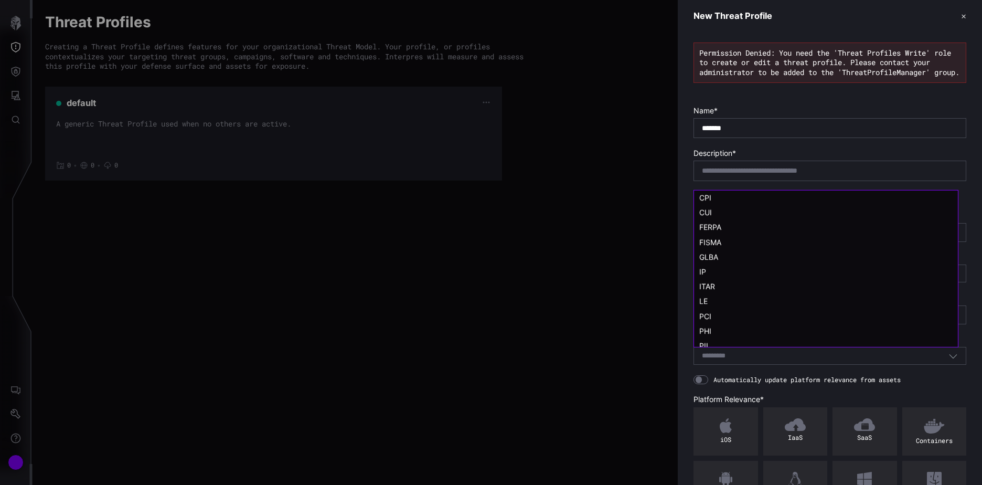
click at [722, 361] on input at bounding box center [721, 356] width 38 height 9
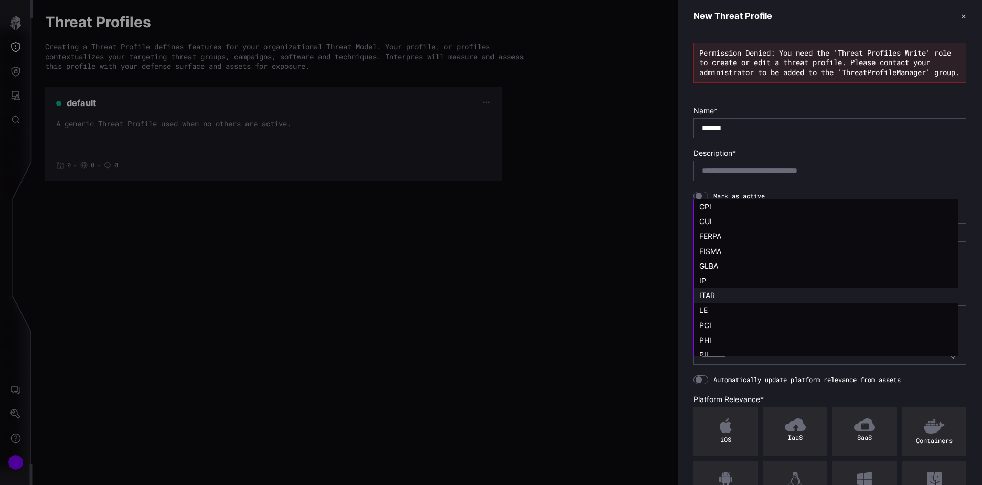
scroll to position [21, 0]
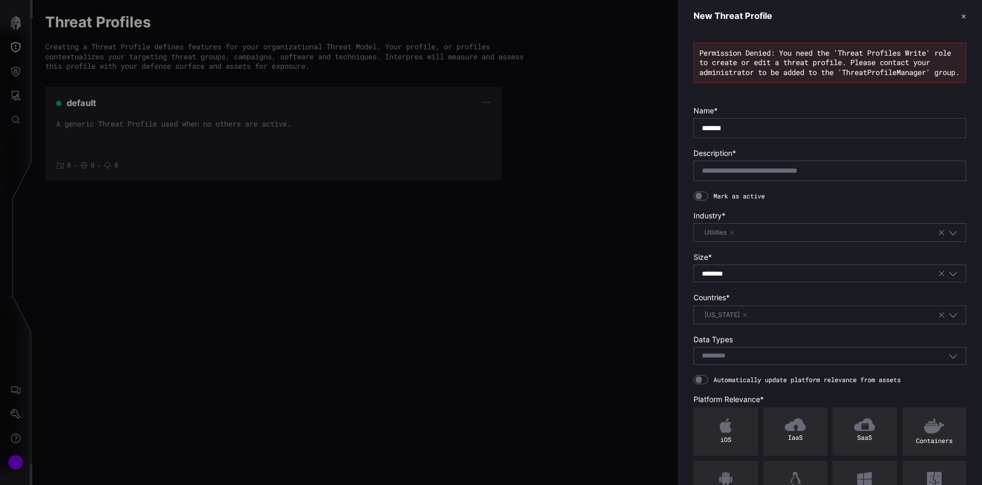
click at [533, 215] on div at bounding box center [491, 242] width 982 height 485
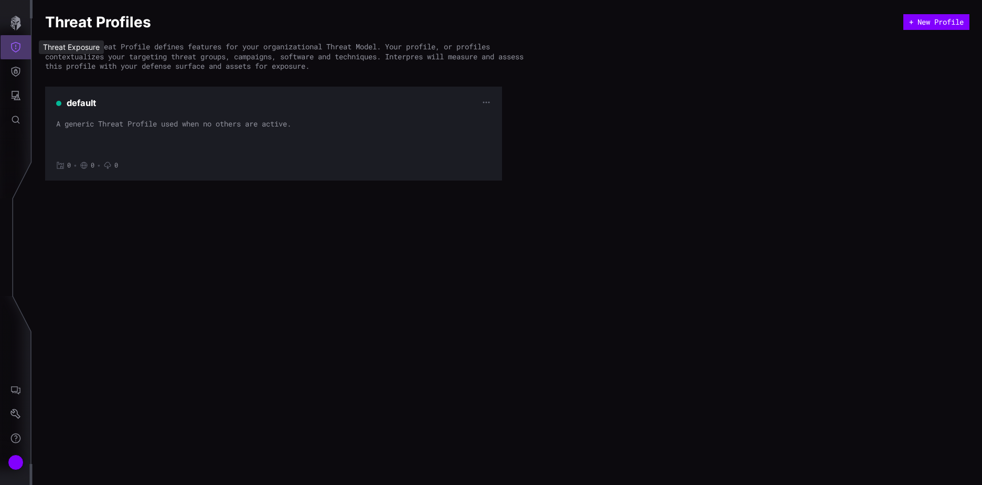
click at [15, 47] on icon "Threat Exposure" at bounding box center [15, 47] width 10 height 10
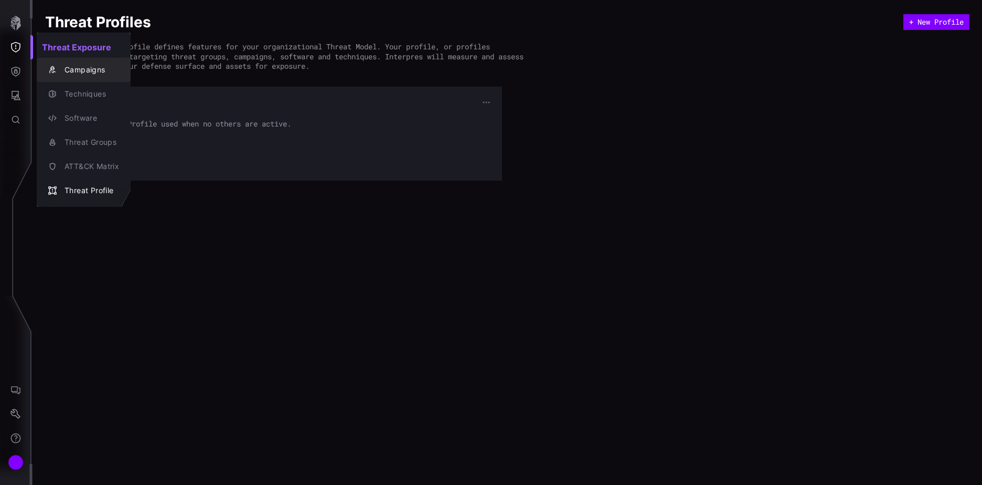
click at [94, 71] on div "Campaigns" at bounding box center [89, 70] width 60 height 13
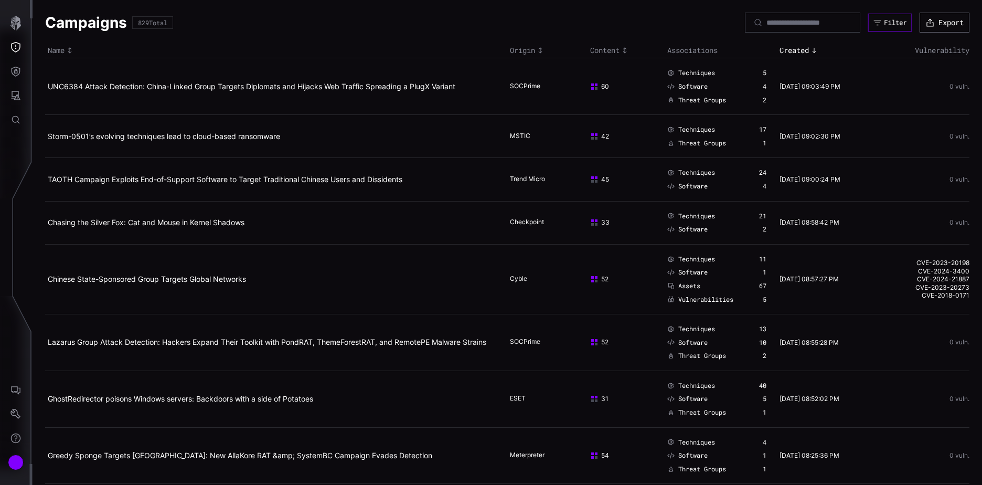
click at [780, 29] on button "Filter" at bounding box center [891, 23] width 44 height 18
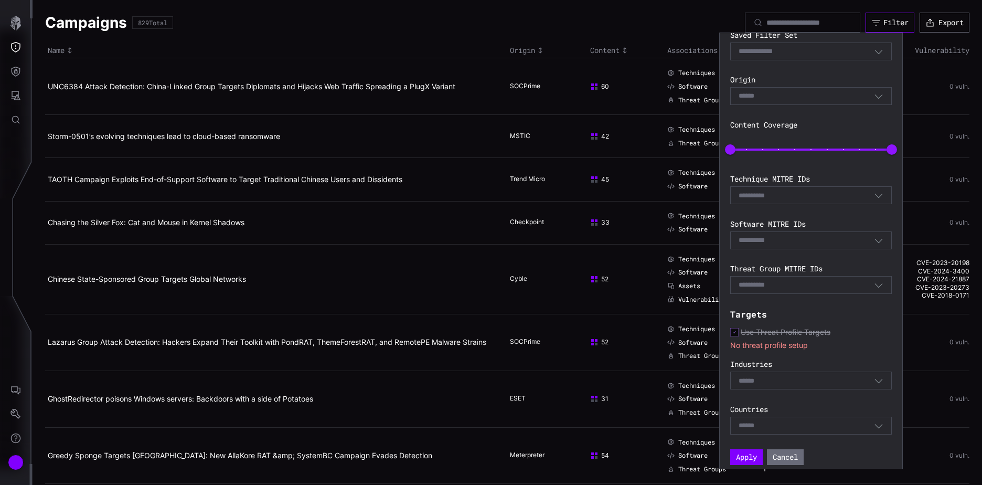
scroll to position [94, 0]
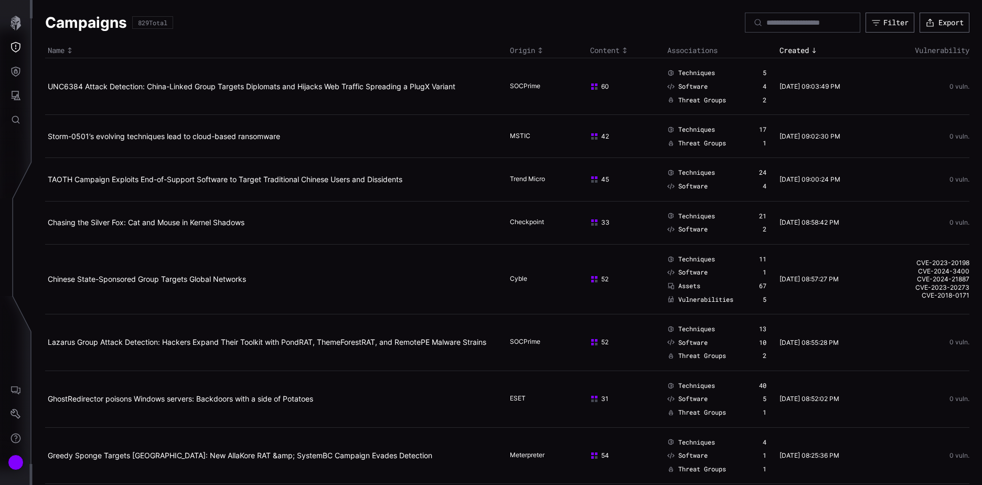
click at [344, 79] on td "UNC6384 Attack Detection: China-Linked Group Targets Diplomats and Hijacks Web …" at bounding box center [276, 86] width 462 height 57
click at [14, 25] on icon "button" at bounding box center [15, 23] width 10 height 15
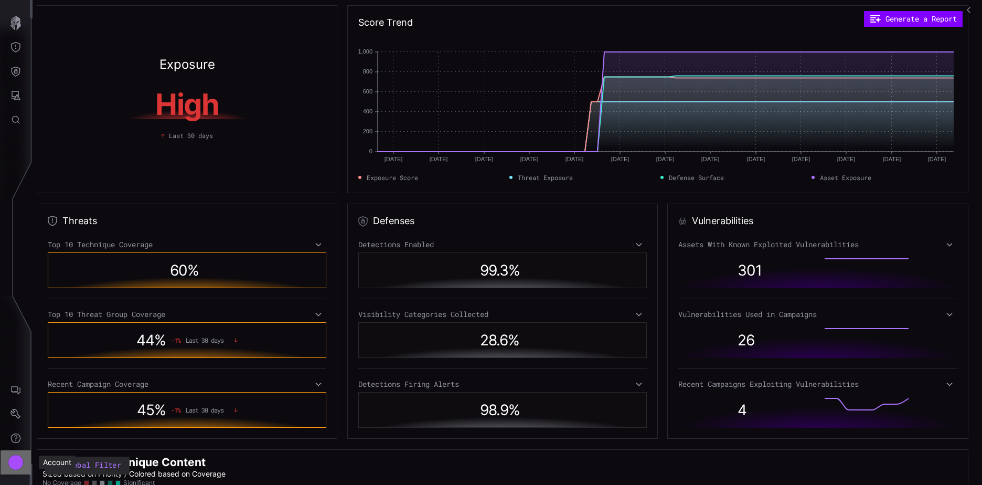
click at [15, 421] on div "Account" at bounding box center [16, 463] width 16 height 16
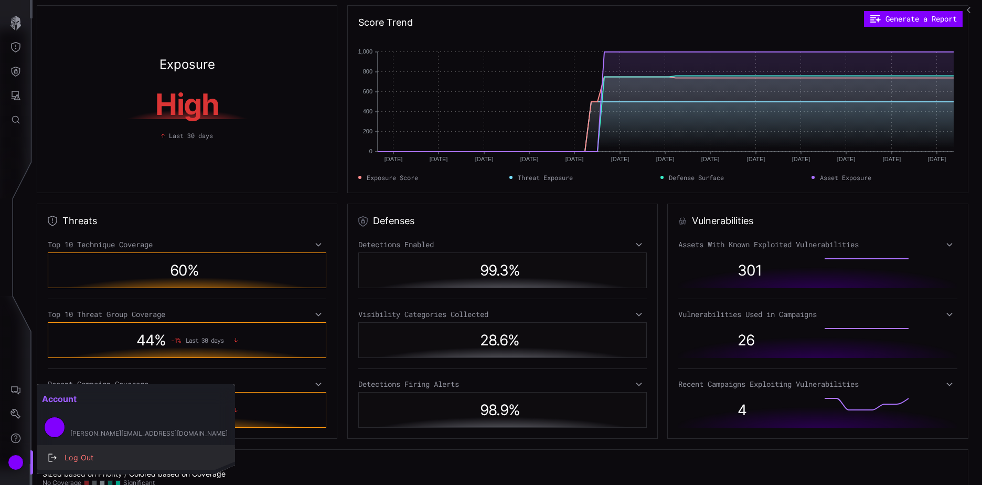
click at [89, 421] on div "Log Out" at bounding box center [141, 457] width 164 height 13
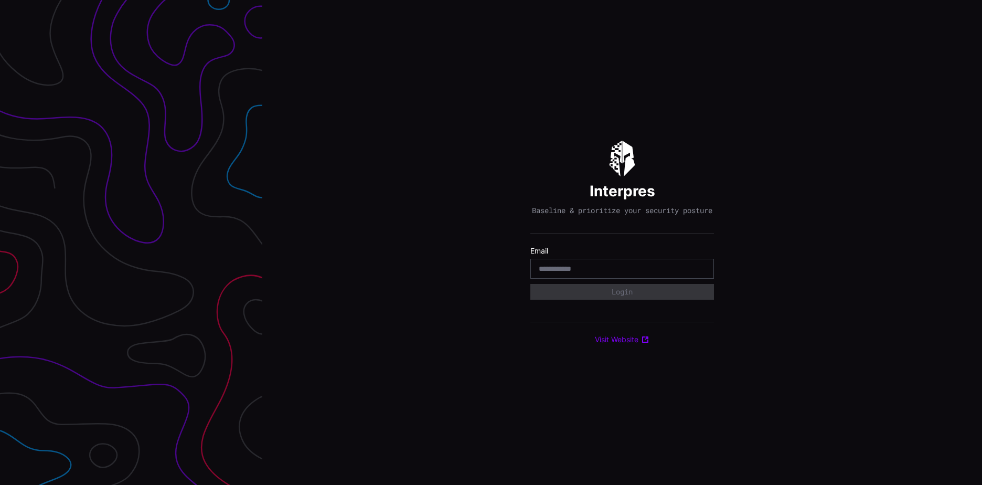
click at [581, 273] on input "email" at bounding box center [622, 268] width 167 height 9
type input "*"
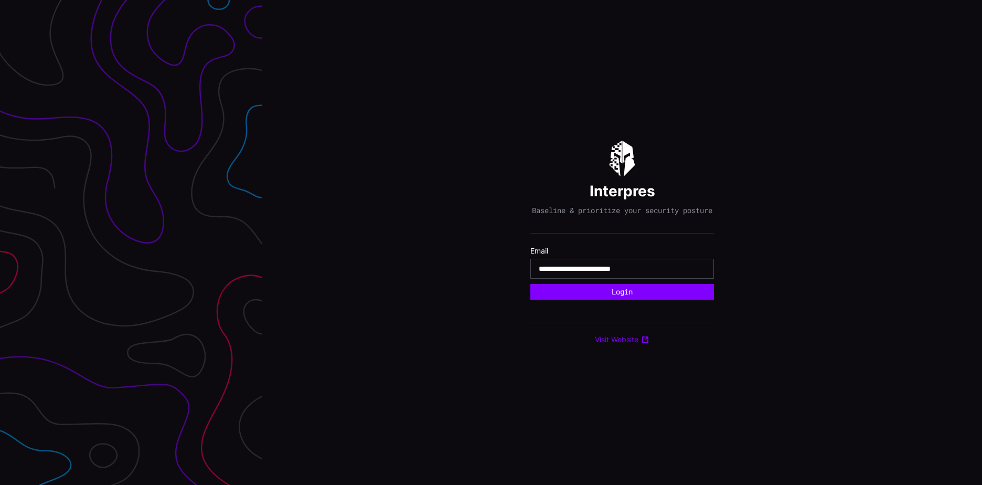
type input "**********"
click at [531, 284] on button "Login" at bounding box center [623, 292] width 184 height 16
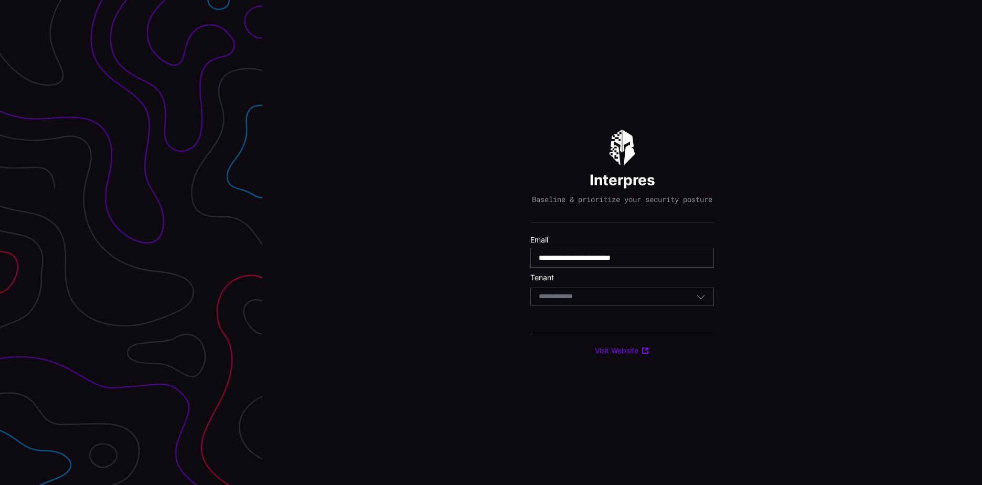
click at [596, 301] on div "Select Tenant" at bounding box center [617, 296] width 157 height 9
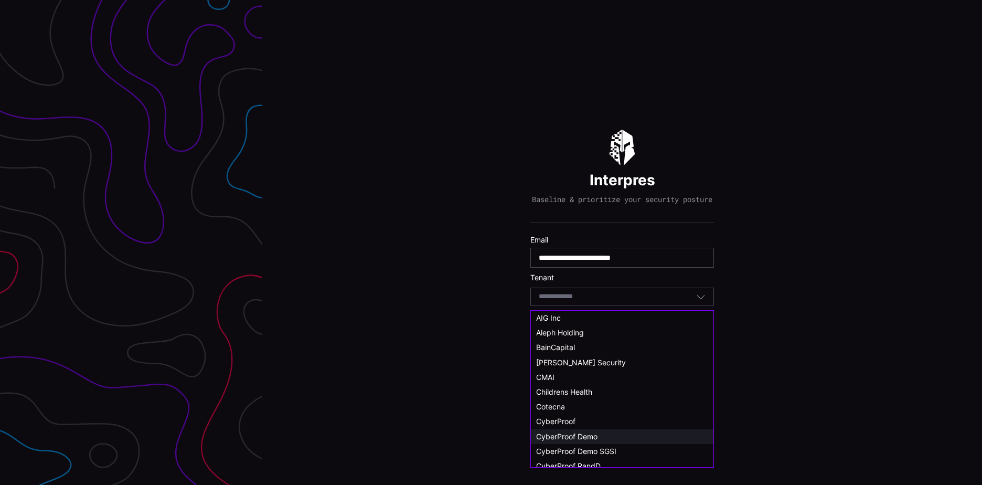
click at [584, 438] on span "CyberProof Demo" at bounding box center [566, 436] width 61 height 9
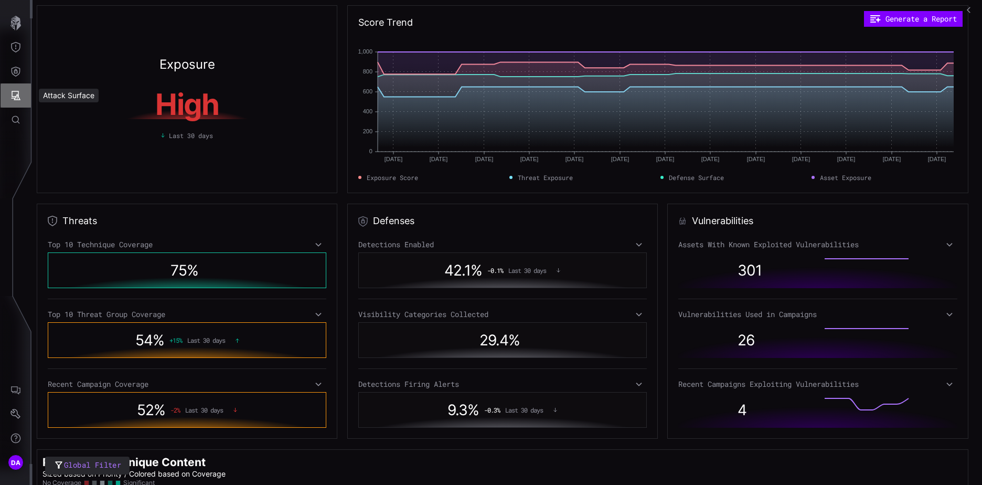
click at [15, 94] on icon "Attack Surface" at bounding box center [15, 95] width 10 height 10
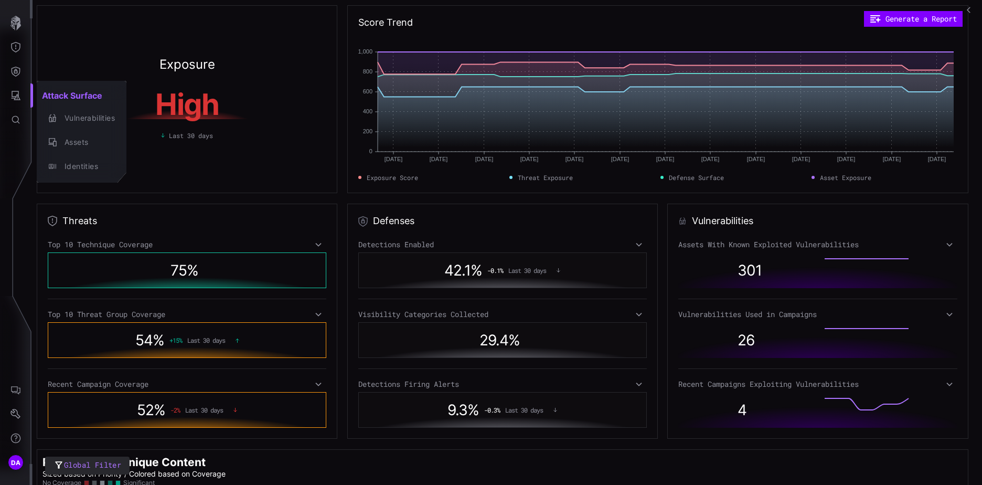
click at [14, 75] on div at bounding box center [491, 242] width 982 height 485
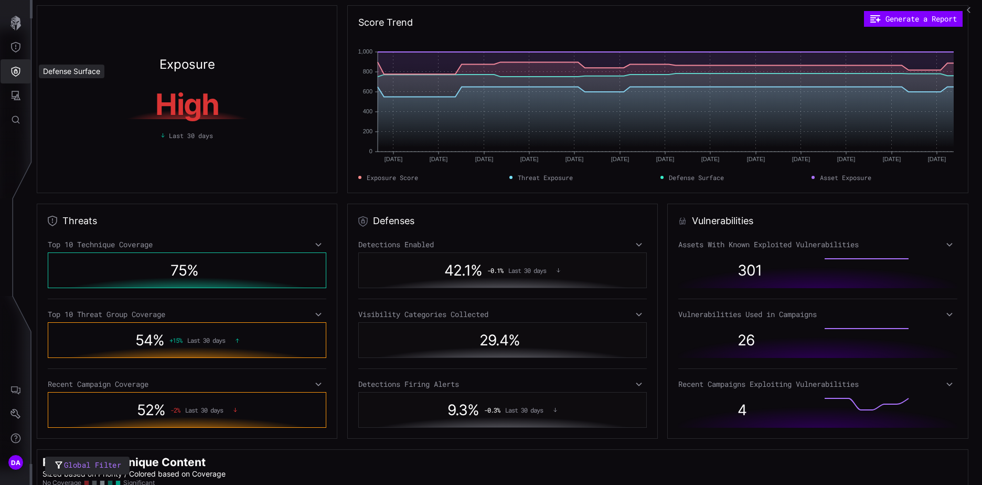
click at [13, 73] on icon "Defense Surface" at bounding box center [15, 71] width 10 height 10
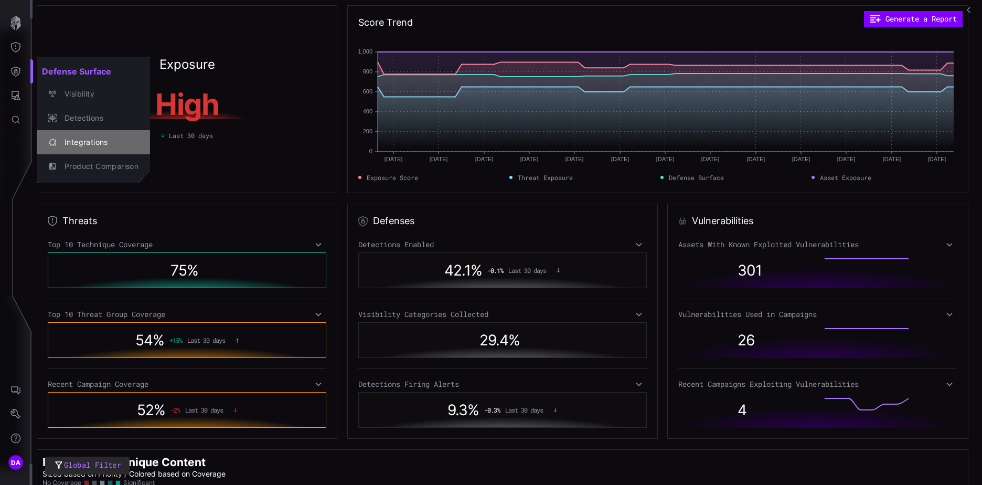
click at [92, 143] on div "Integrations" at bounding box center [98, 142] width 79 height 13
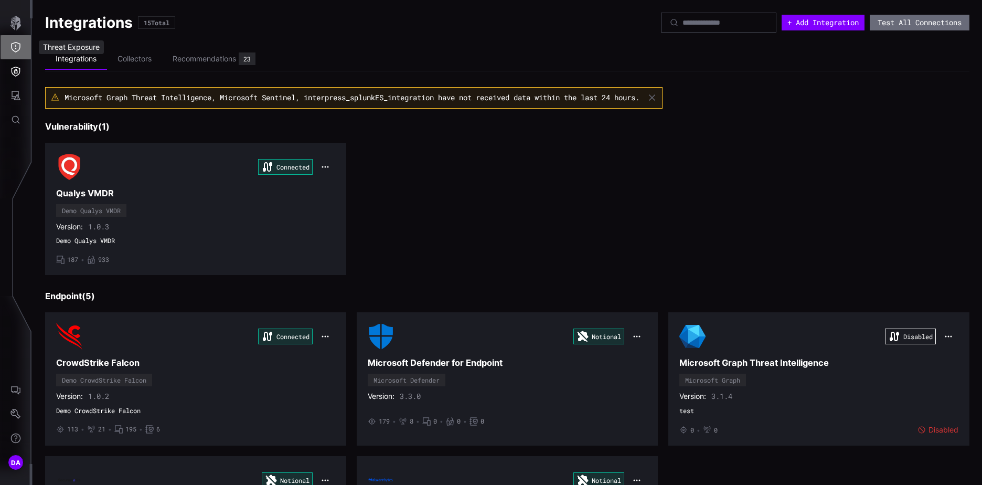
click at [17, 45] on icon "Threat Exposure" at bounding box center [15, 47] width 10 height 10
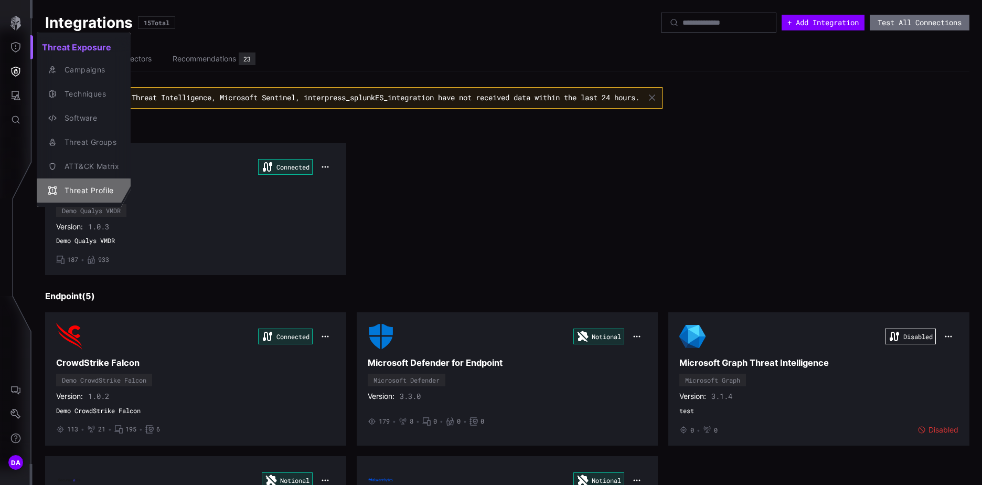
click at [88, 190] on div "Threat Profile" at bounding box center [89, 190] width 60 height 13
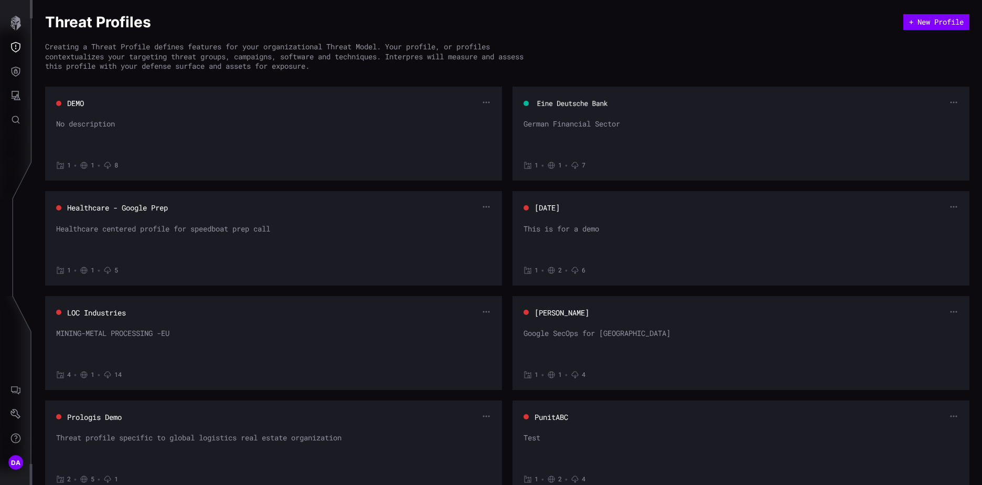
click at [578, 102] on button "Eine Deutsche Bank" at bounding box center [573, 104] width 72 height 10
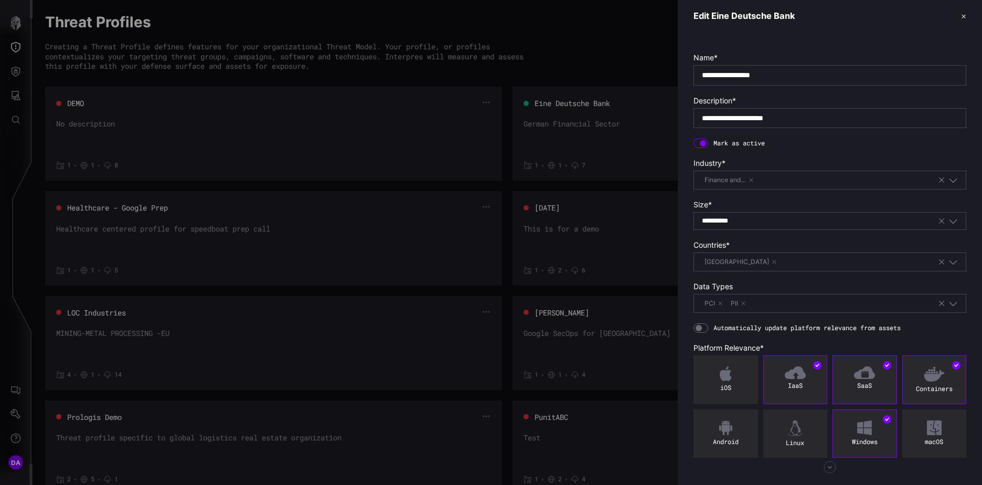
click at [287, 30] on div at bounding box center [491, 242] width 982 height 485
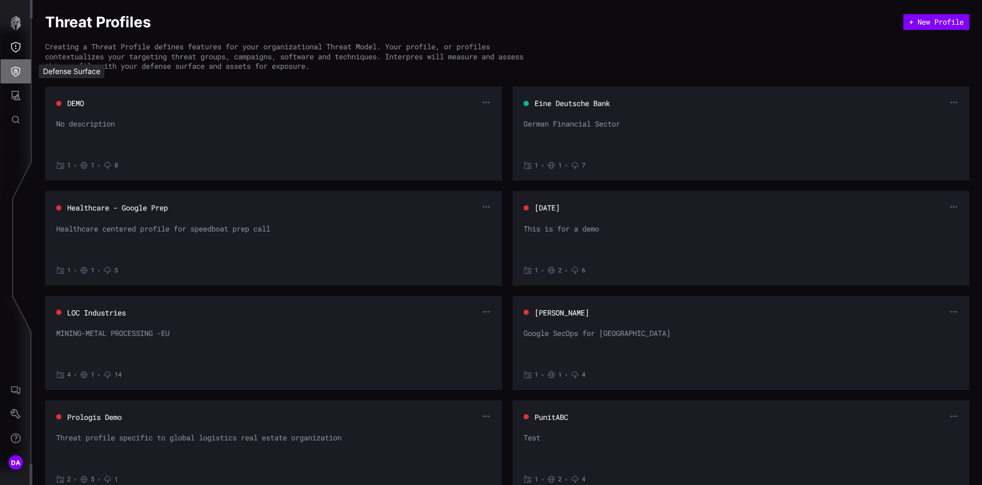
click at [15, 69] on icon "Defense Surface" at bounding box center [15, 71] width 10 height 10
click at [17, 49] on div at bounding box center [491, 242] width 982 height 485
click at [17, 44] on icon "Threat Exposure" at bounding box center [15, 47] width 10 height 10
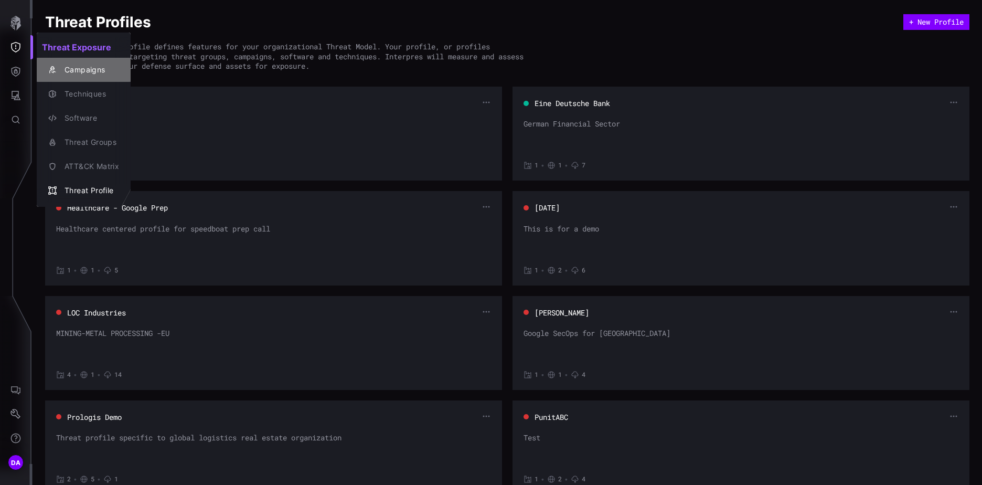
click at [87, 66] on div "Campaigns" at bounding box center [89, 70] width 60 height 13
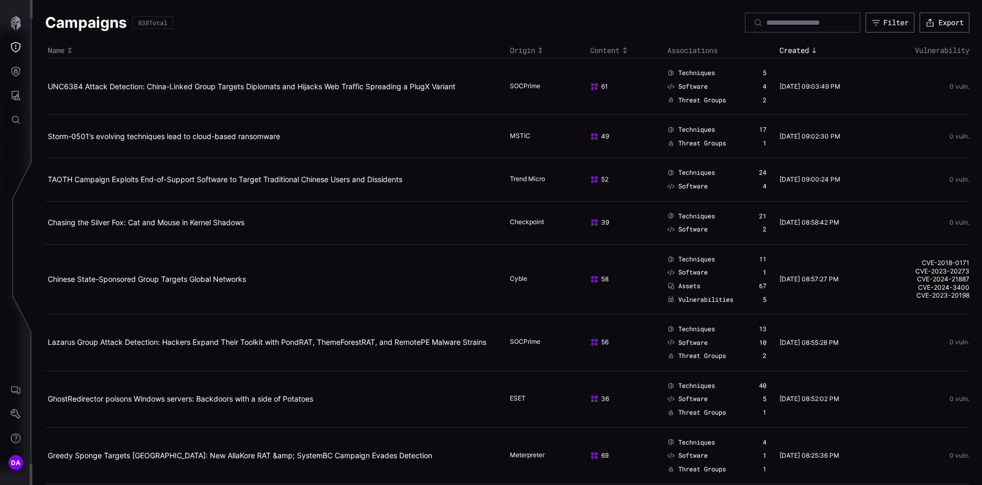
drag, startPoint x: 138, startPoint y: 22, endPoint x: 179, endPoint y: 22, distance: 42.0
click at [179, 22] on div "Campaigns 838 Total Filter Export" at bounding box center [507, 23] width 925 height 20
click at [884, 23] on div "Filter" at bounding box center [896, 22] width 25 height 9
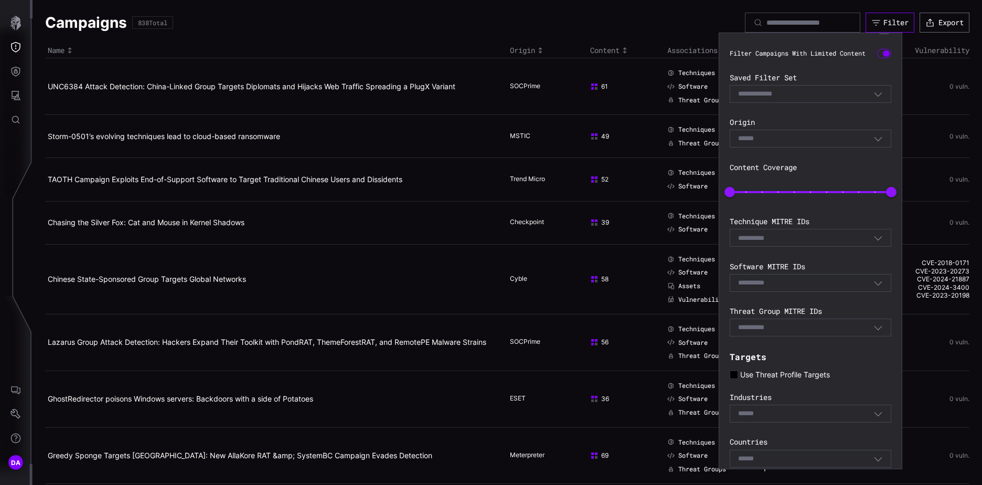
scroll to position [85, 0]
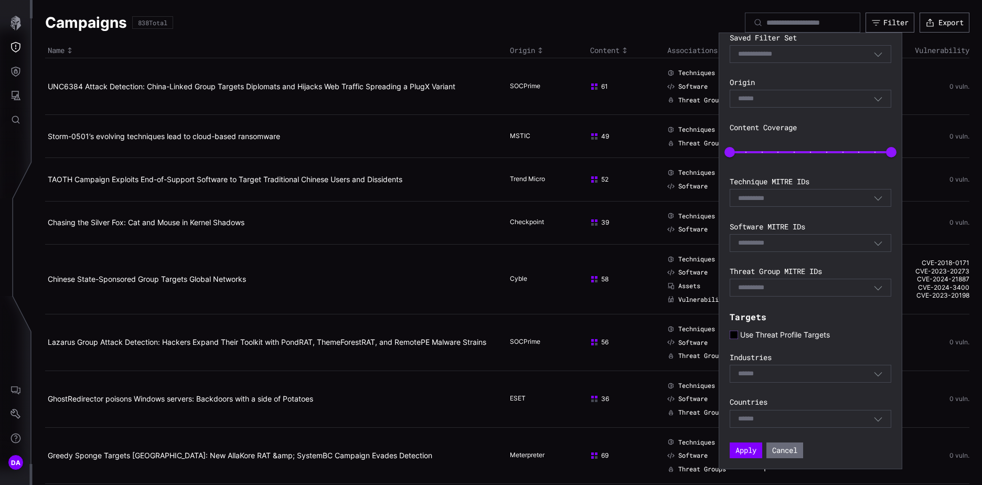
click at [734, 337] on icon at bounding box center [734, 335] width 8 height 8
click at [751, 455] on button "Apply" at bounding box center [746, 450] width 29 height 14
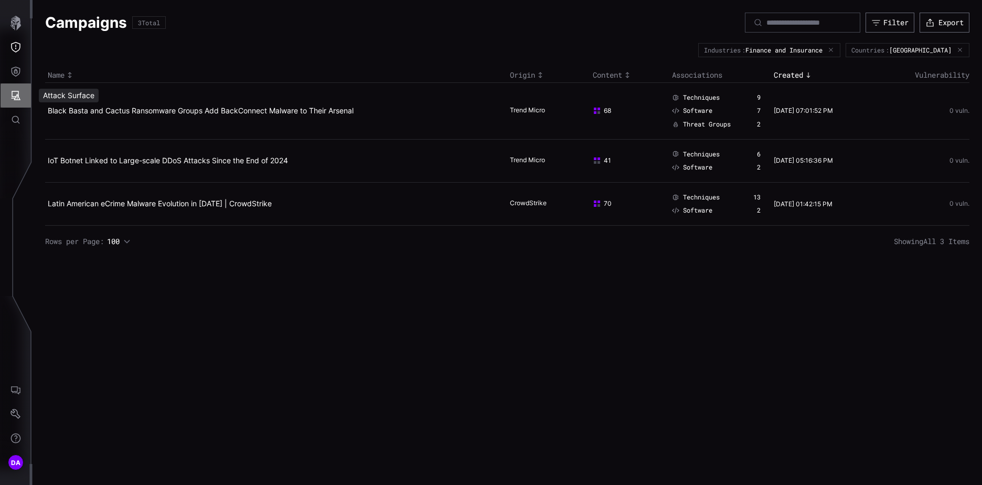
click at [18, 97] on icon "Attack Surface" at bounding box center [15, 95] width 10 height 10
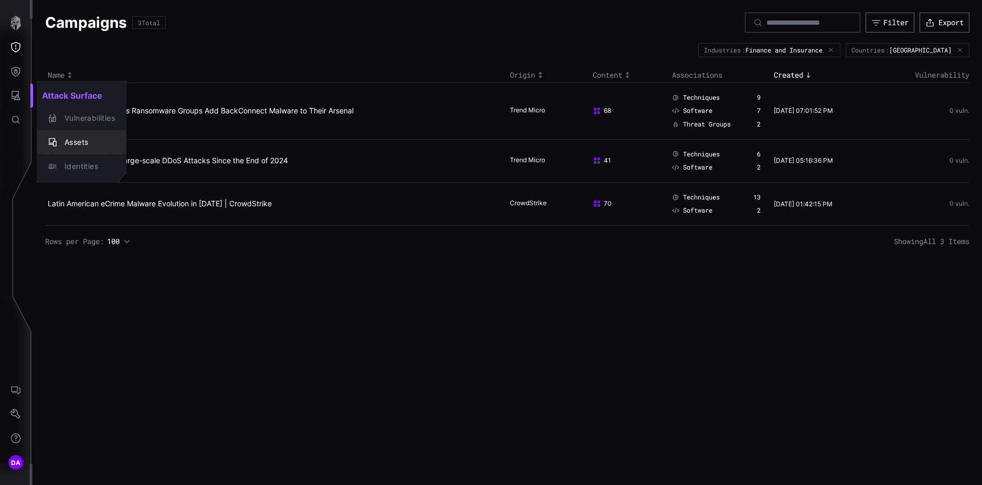
click at [86, 142] on div "Assets" at bounding box center [87, 142] width 56 height 13
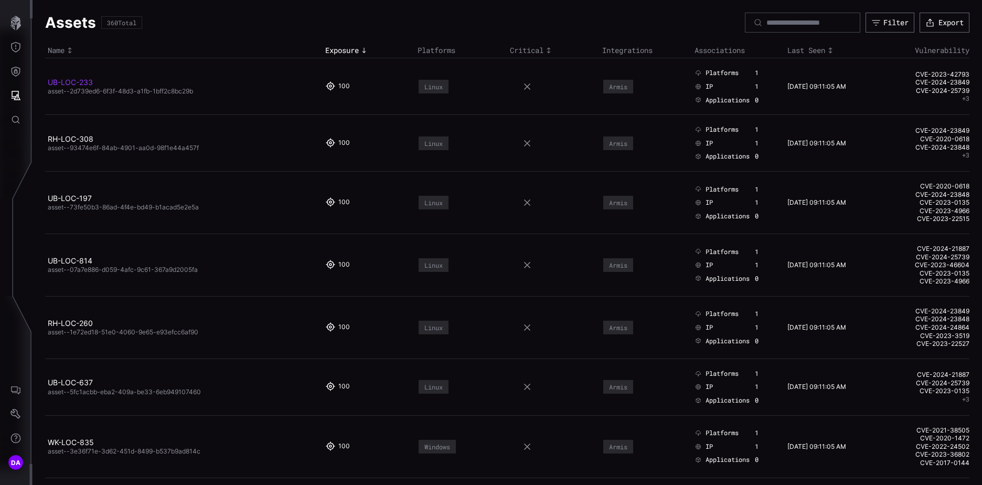
click at [80, 81] on link "UB-LOC-233" at bounding box center [70, 82] width 45 height 9
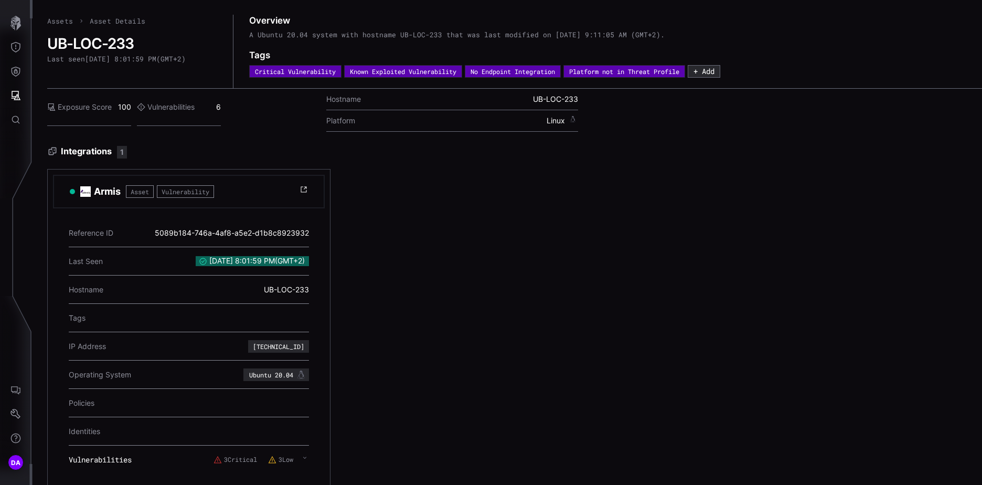
click at [60, 20] on link "Assets" at bounding box center [60, 20] width 26 height 9
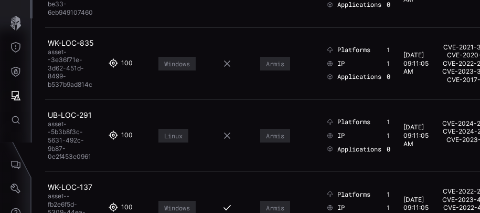
scroll to position [472, 0]
click at [65, 39] on link "WK-LOC-835" at bounding box center [71, 42] width 46 height 9
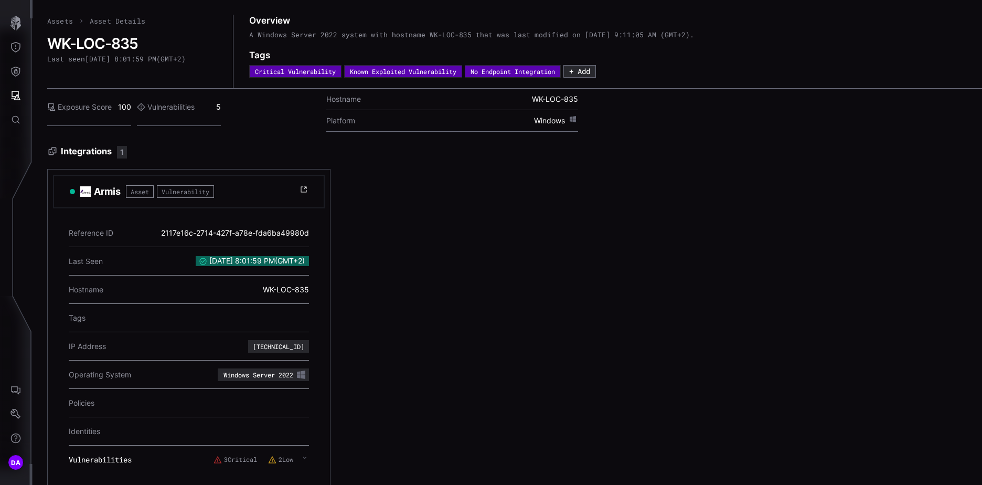
click at [62, 21] on link "Assets" at bounding box center [60, 20] width 26 height 9
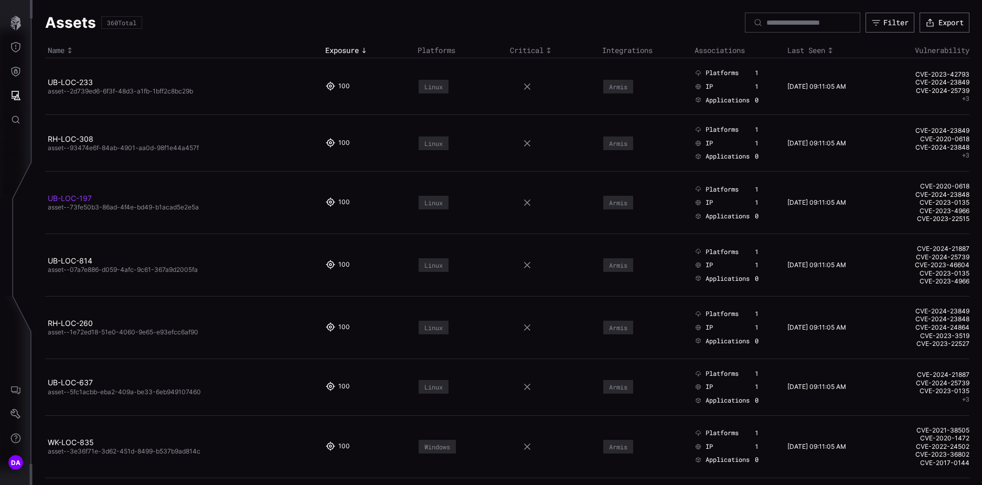
click at [68, 200] on link "UB-LOC-197" at bounding box center [70, 198] width 44 height 9
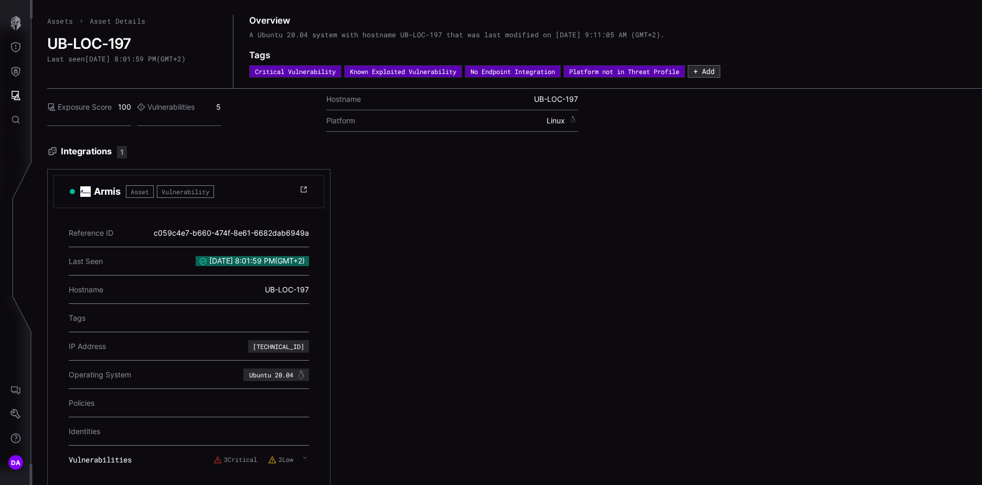
click at [60, 20] on link "Assets" at bounding box center [60, 20] width 26 height 9
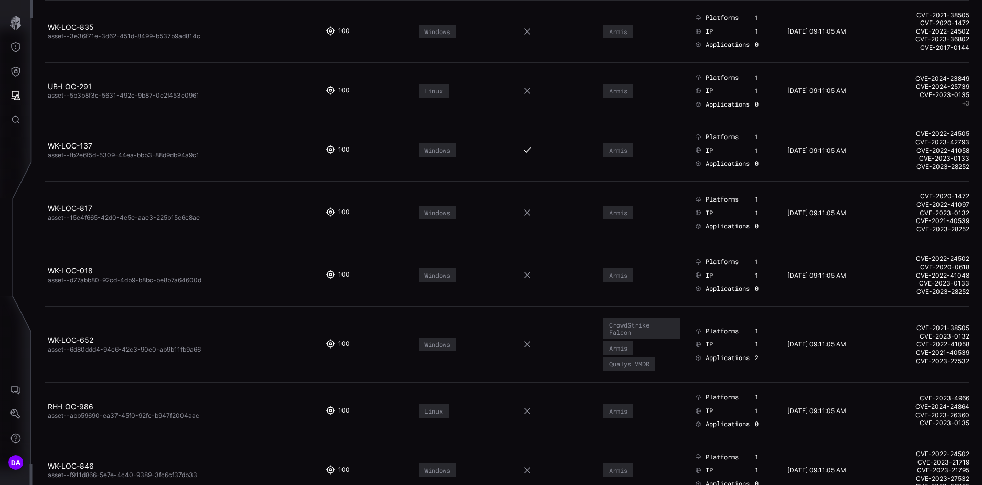
scroll to position [420, 0]
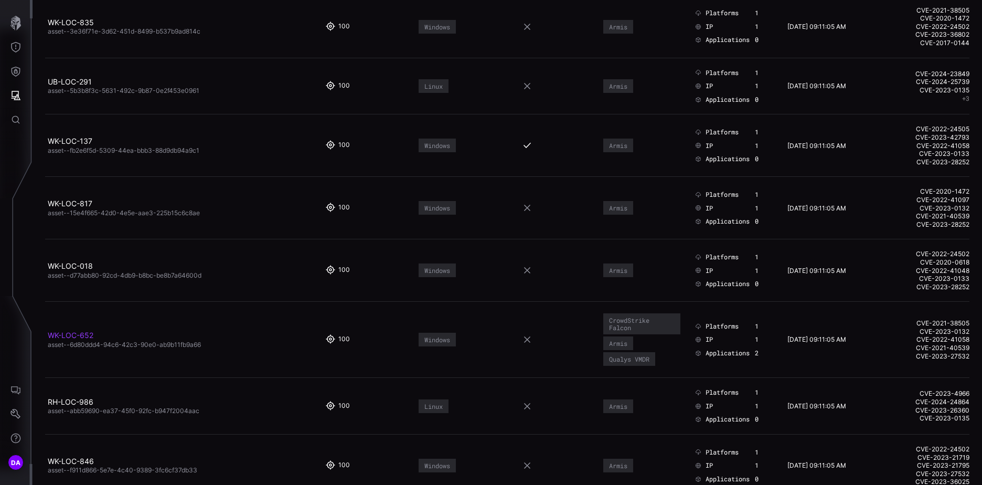
click at [84, 332] on link "WK-LOC-652" at bounding box center [71, 335] width 46 height 9
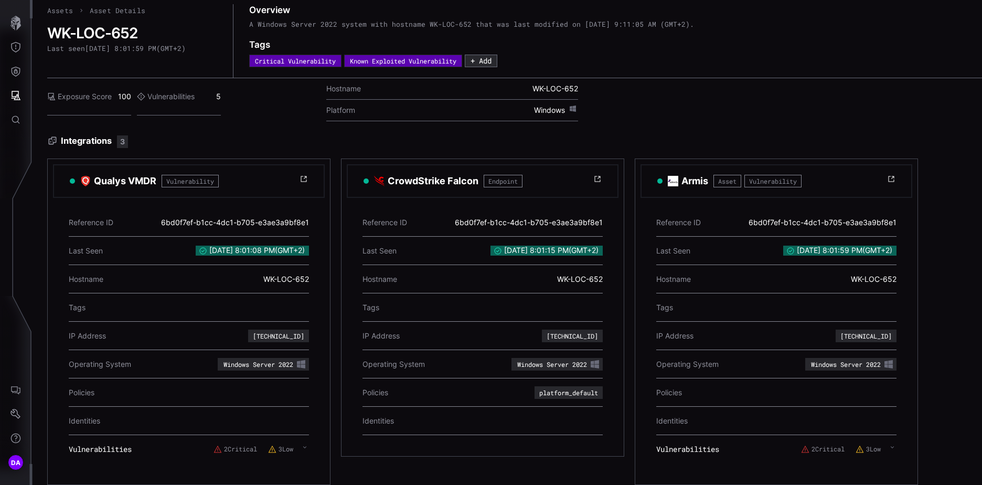
scroll to position [18, 0]
click at [893, 446] on icon at bounding box center [892, 447] width 3 height 2
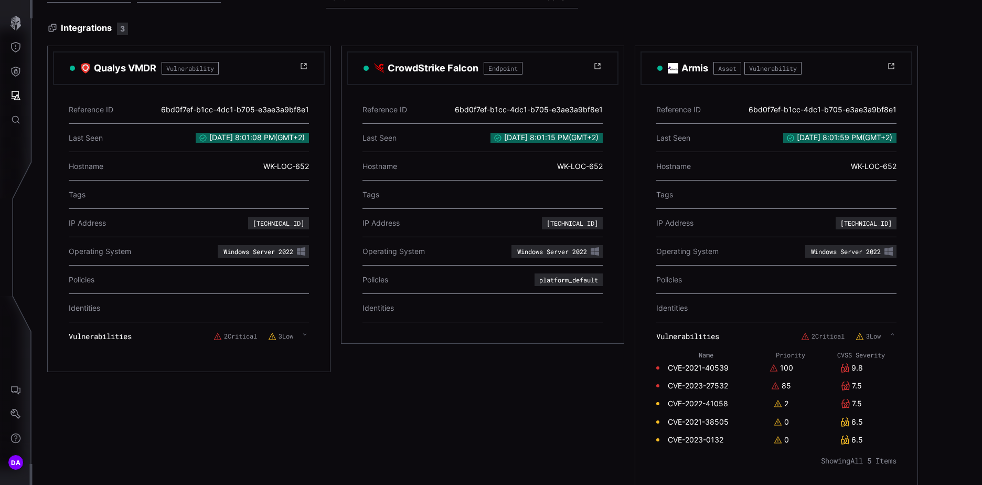
scroll to position [123, 0]
click at [16, 20] on icon "button" at bounding box center [15, 23] width 10 height 15
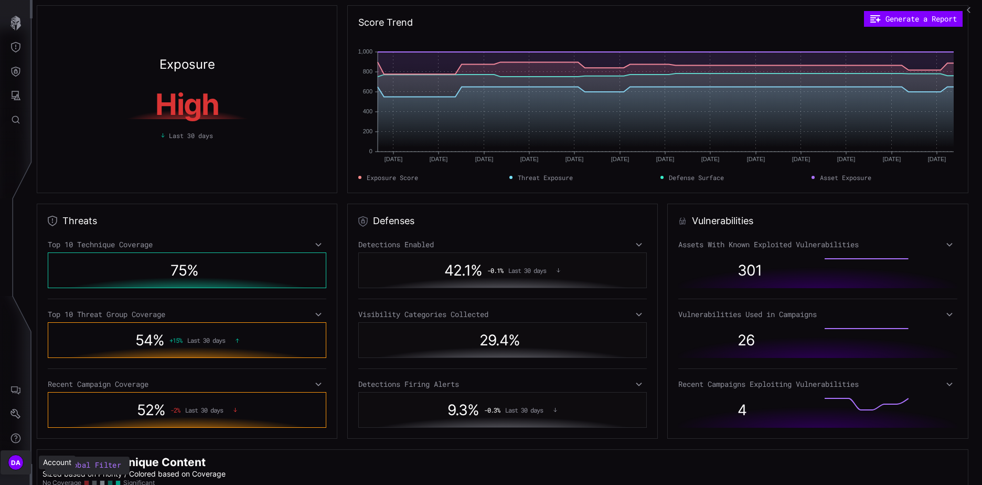
click at [16, 460] on span "DA" at bounding box center [16, 462] width 10 height 11
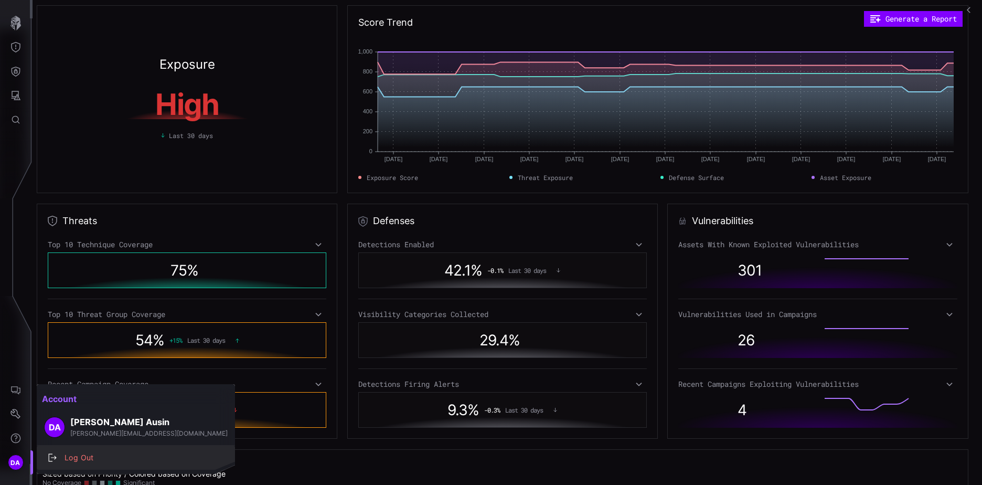
click at [79, 455] on div "Log Out" at bounding box center [141, 457] width 164 height 13
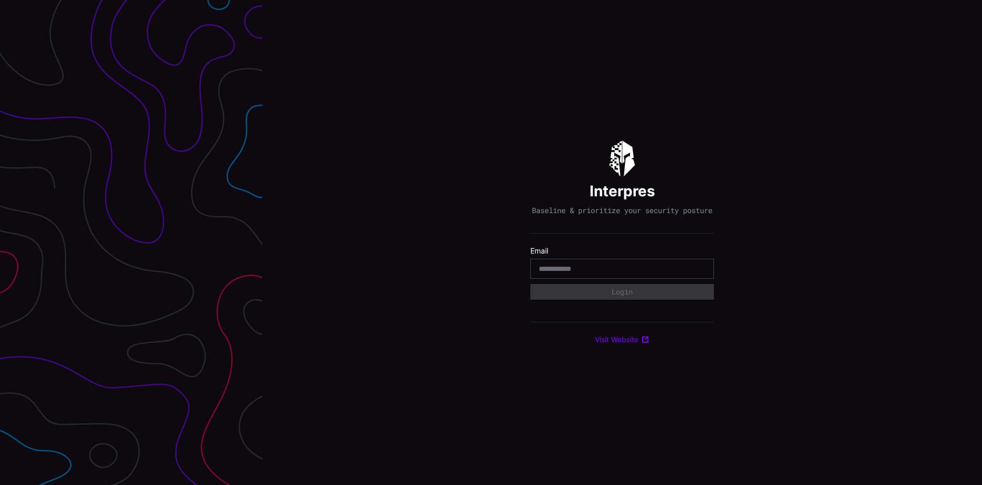
click at [605, 272] on input "email" at bounding box center [622, 268] width 167 height 9
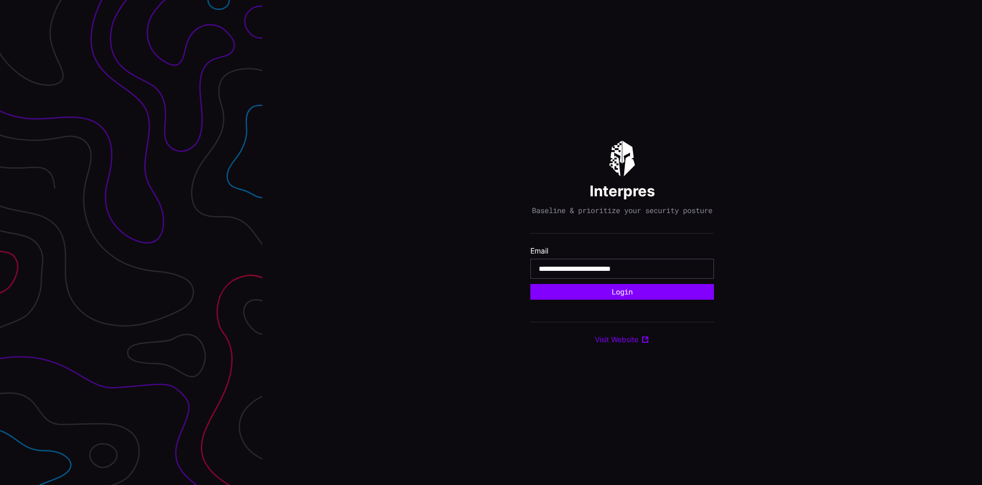
type input "**********"
click at [531, 284] on button "Login" at bounding box center [623, 292] width 184 height 16
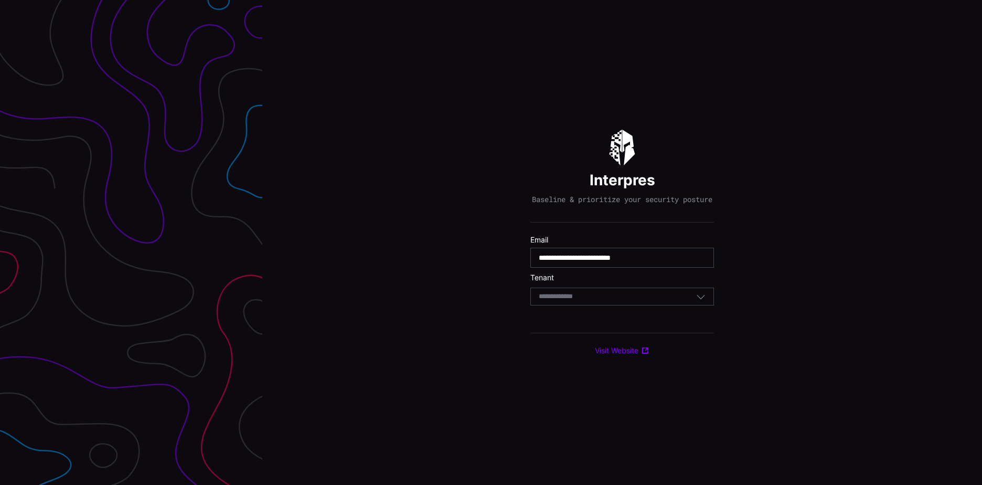
click at [632, 301] on div "Select Tenant" at bounding box center [617, 296] width 157 height 9
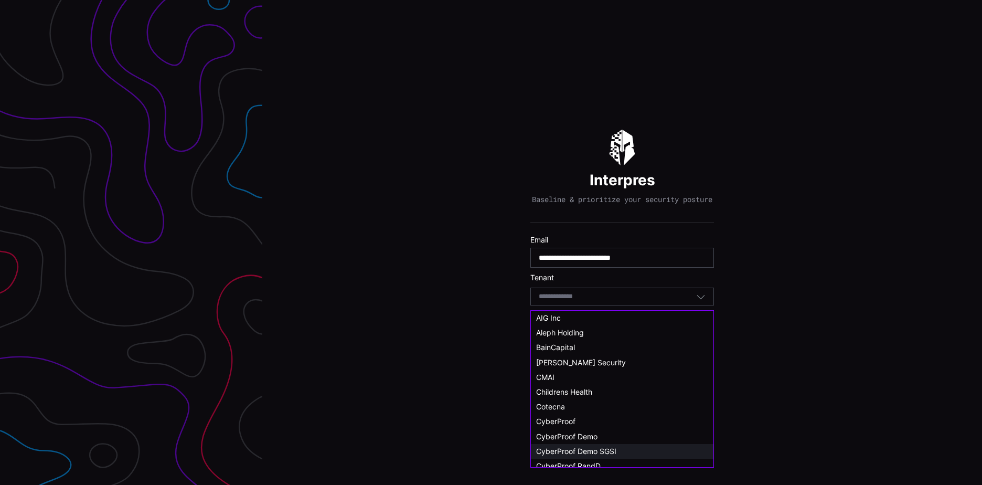
click at [598, 450] on span "CyberProof Demo SGSI" at bounding box center [576, 451] width 80 height 9
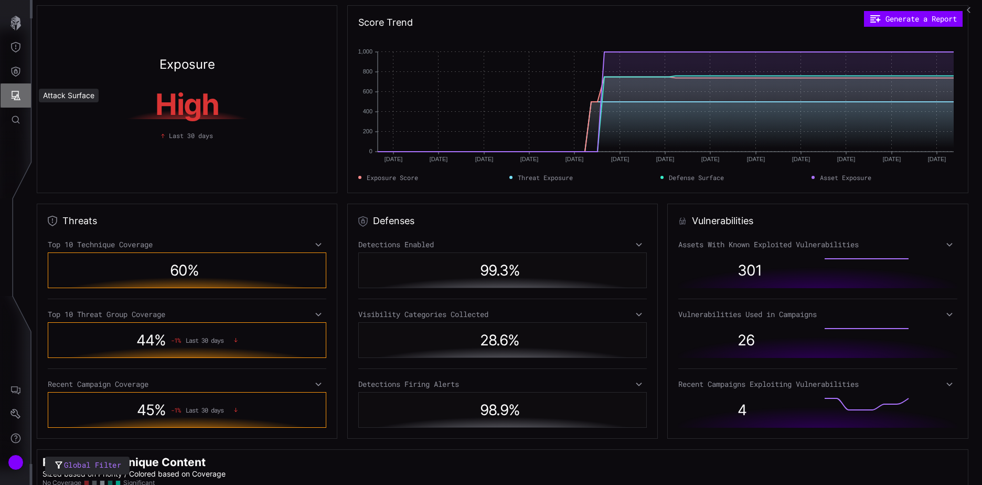
click at [18, 96] on icon "Attack Surface" at bounding box center [16, 95] width 9 height 9
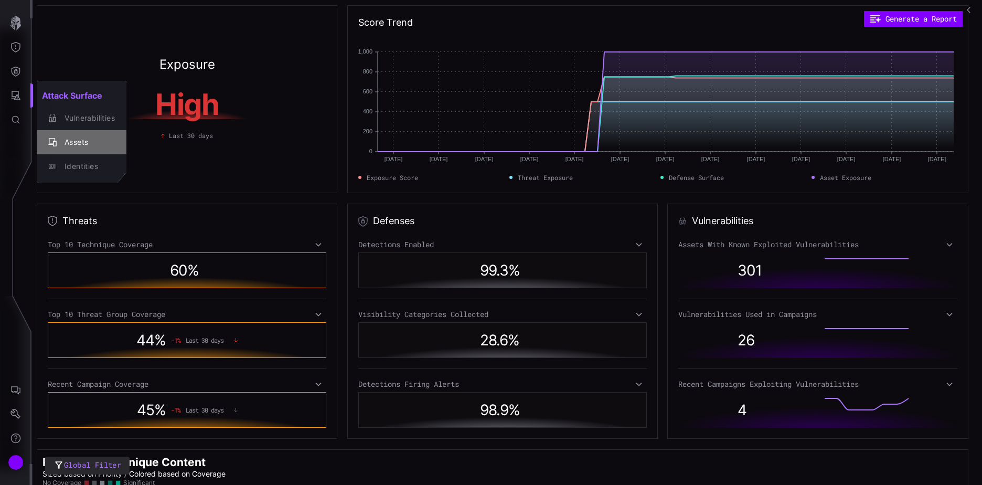
click at [73, 144] on div "Assets" at bounding box center [87, 142] width 56 height 13
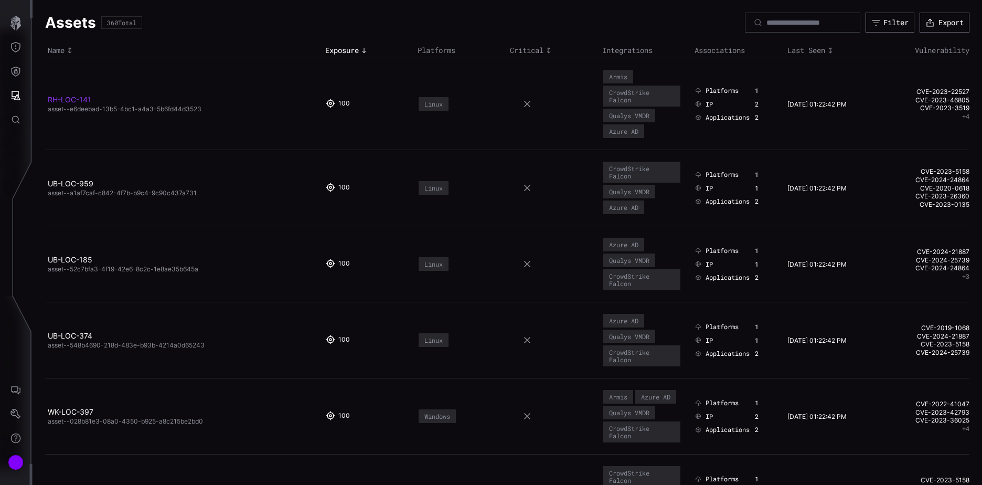
click at [74, 99] on link "RH-LOC-141" at bounding box center [70, 99] width 44 height 9
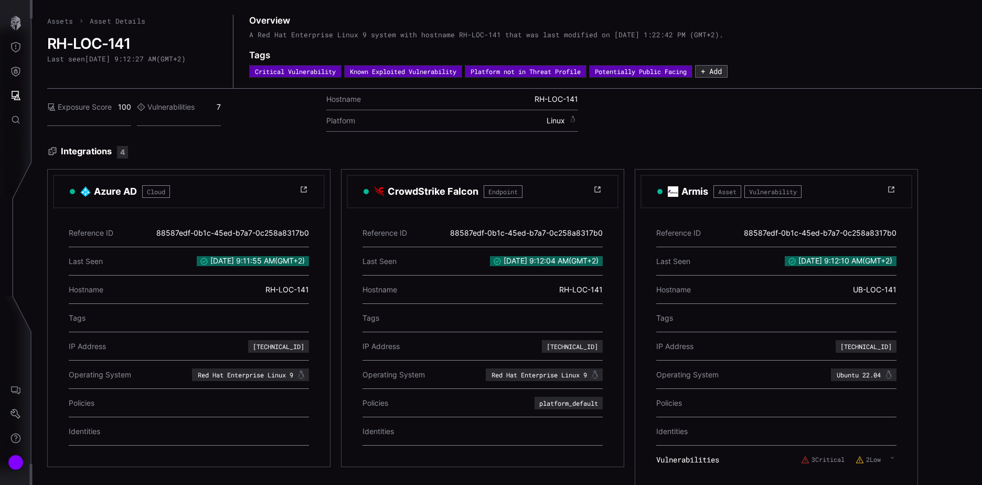
click at [59, 20] on link "Assets" at bounding box center [60, 20] width 26 height 9
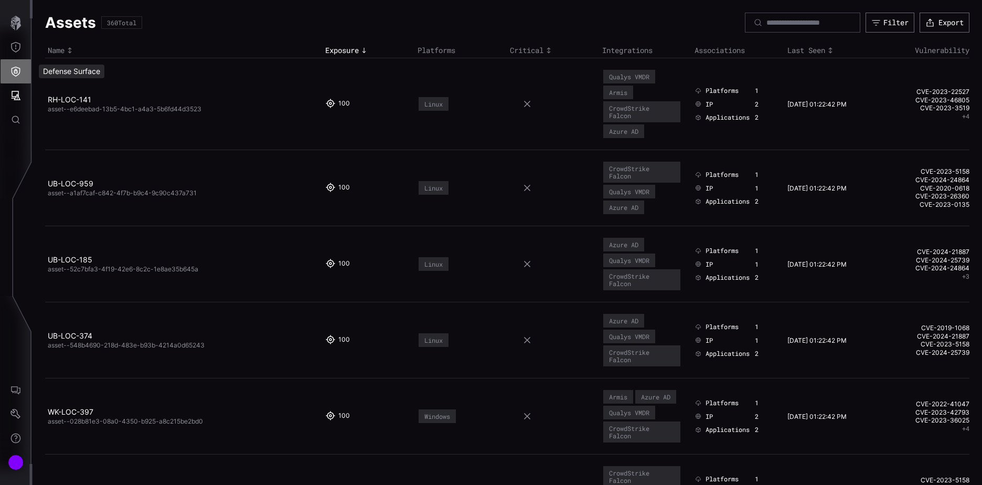
click at [15, 71] on icon "Defense Surface" at bounding box center [15, 71] width 10 height 10
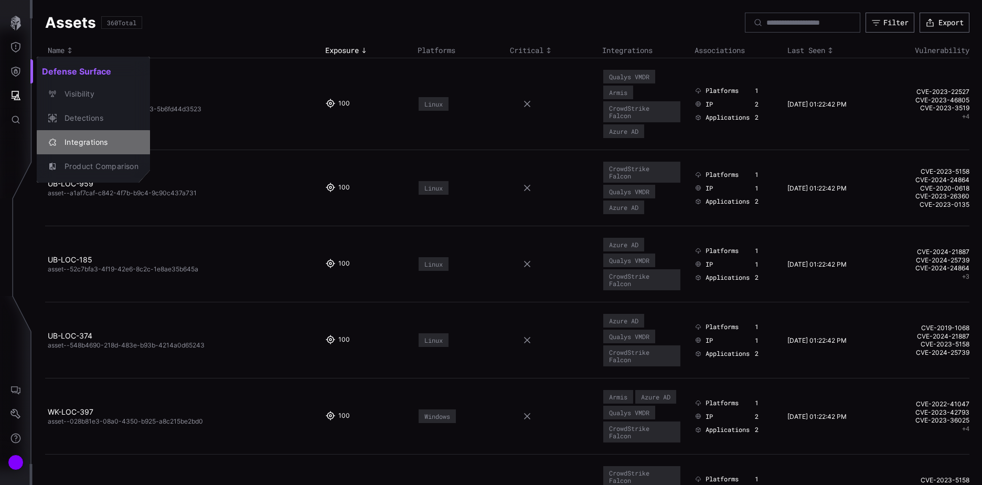
click at [90, 142] on div "Integrations" at bounding box center [98, 142] width 79 height 13
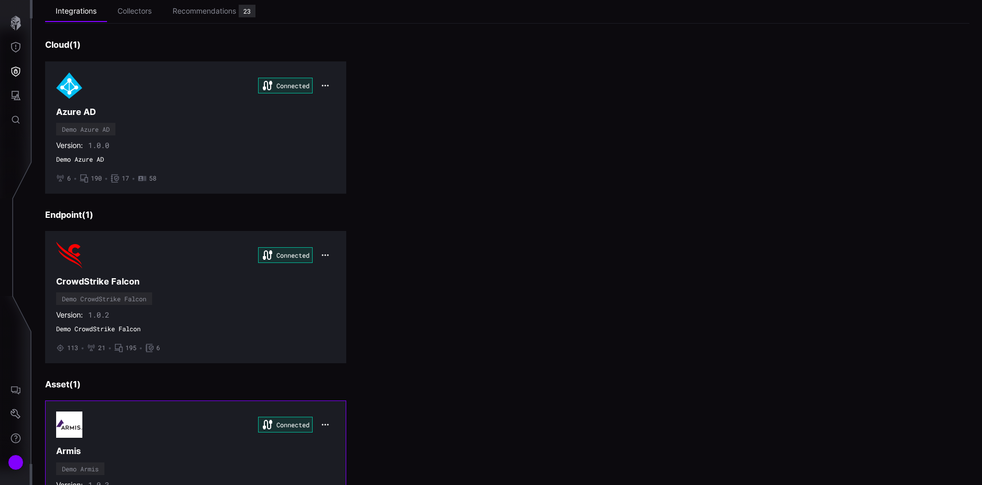
scroll to position [44, 0]
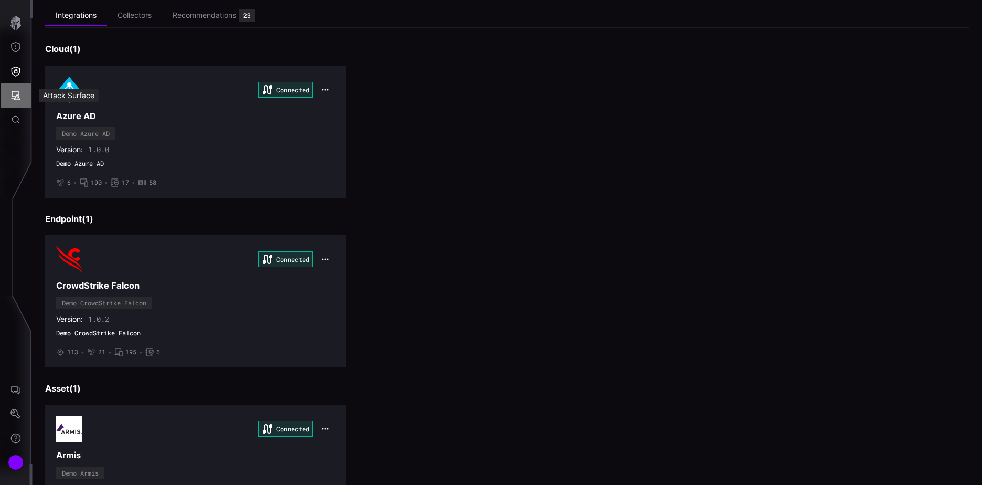
click at [17, 97] on icon "Attack Surface" at bounding box center [16, 95] width 9 height 9
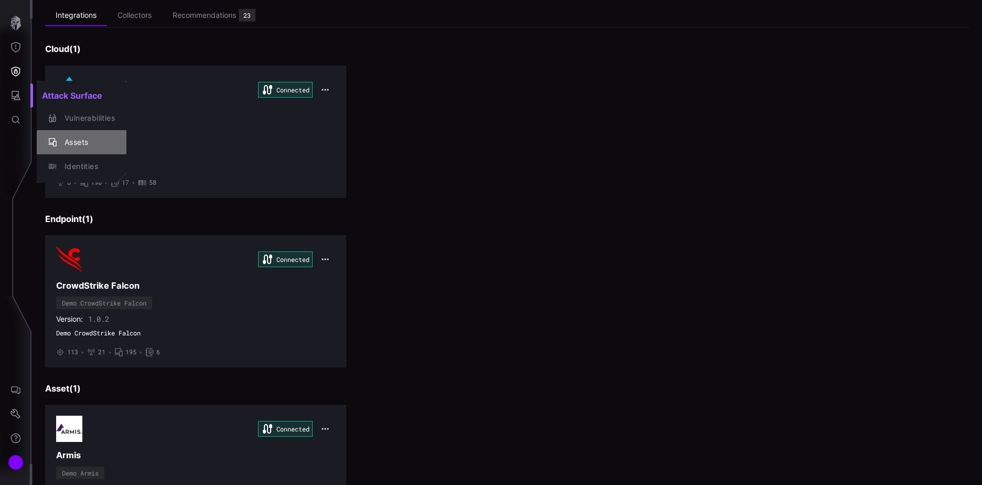
click at [80, 143] on div "Assets" at bounding box center [87, 142] width 56 height 13
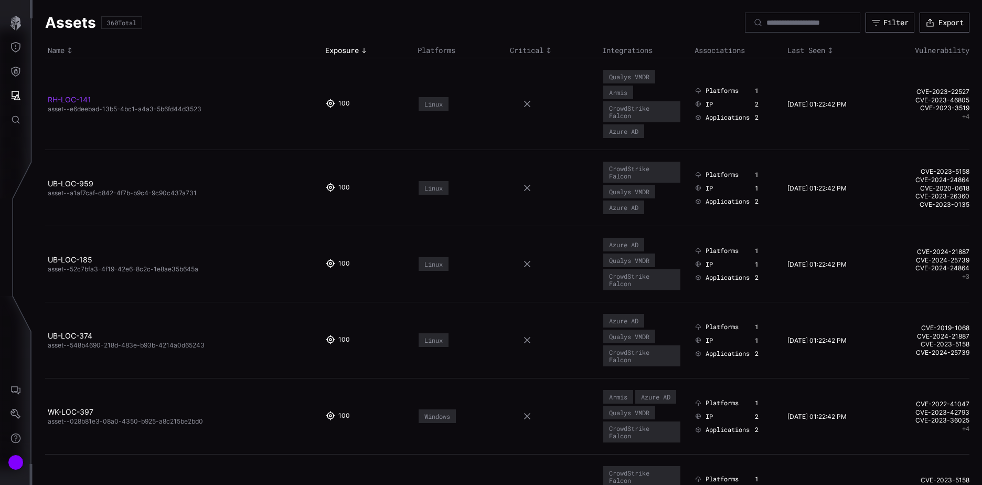
click at [82, 101] on link "RH-LOC-141" at bounding box center [70, 99] width 44 height 9
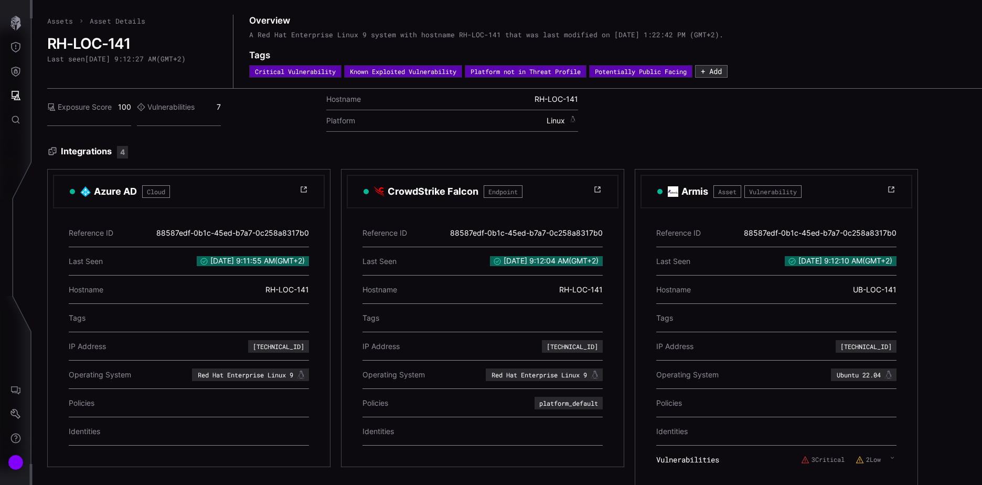
click at [61, 22] on link "Assets" at bounding box center [60, 20] width 26 height 9
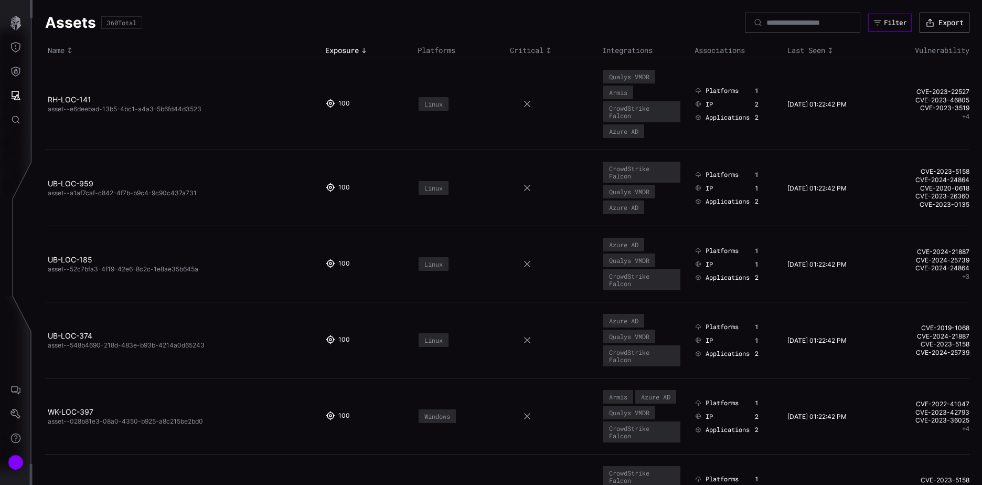
click at [884, 22] on div "Filter" at bounding box center [895, 22] width 23 height 8
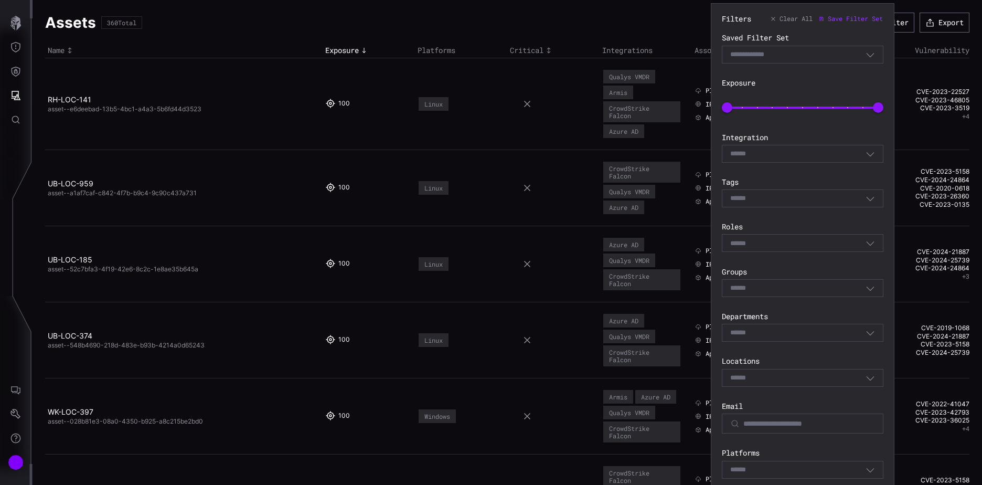
click at [787, 153] on div "Select" at bounding box center [798, 153] width 135 height 9
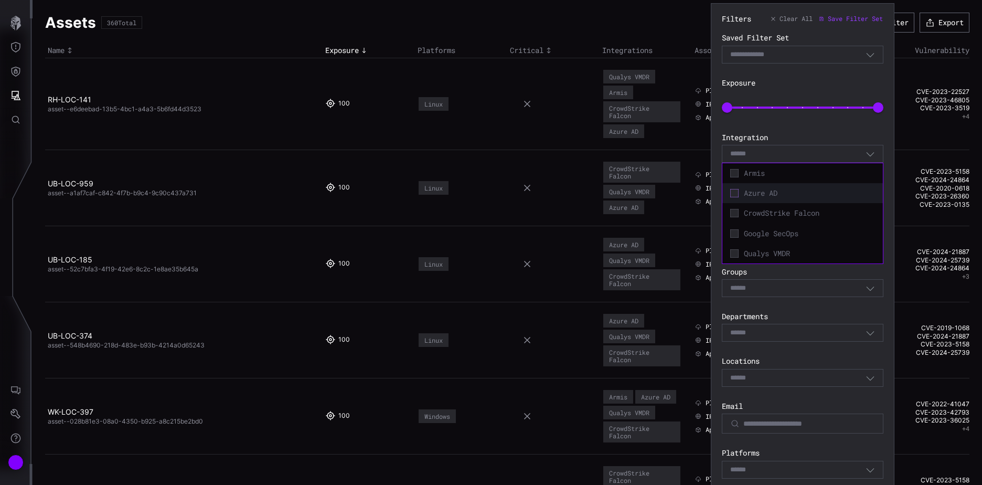
click at [734, 193] on icon at bounding box center [735, 193] width 8 height 8
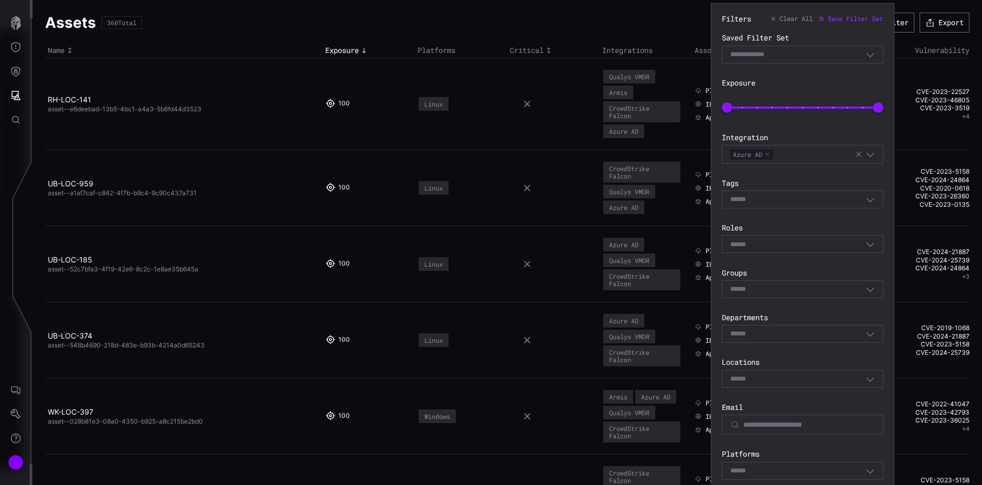
click at [809, 126] on div "Filters Clear All Save Filter Set Saved Filter Set Select Filter Exposure 0 100…" at bounding box center [803, 350] width 162 height 673
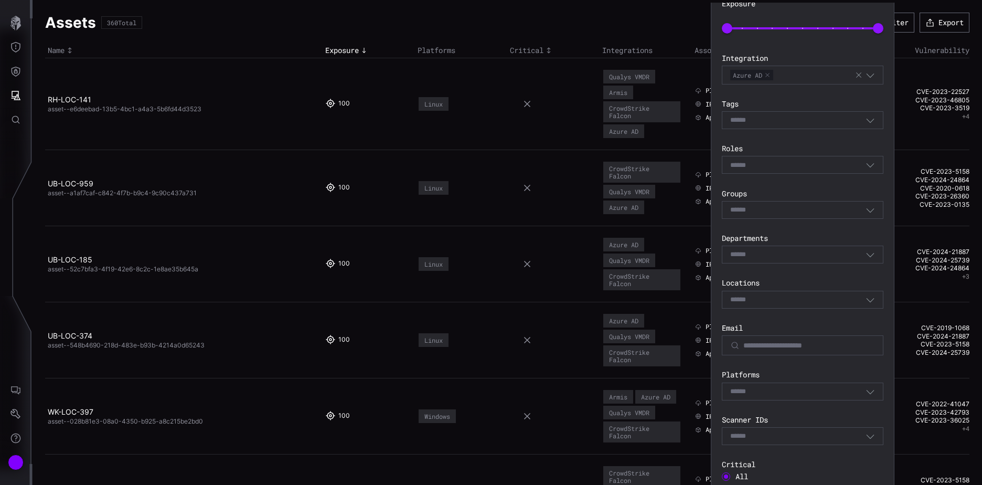
scroll to position [210, 0]
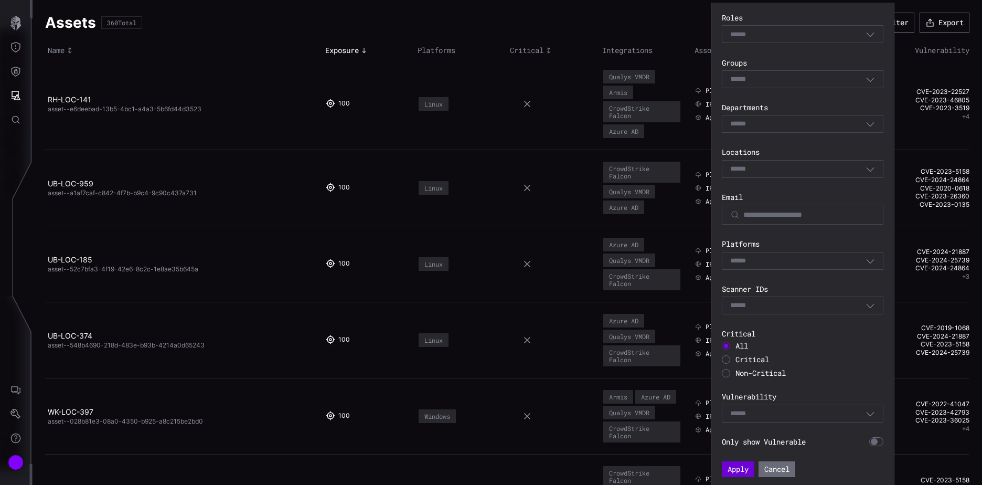
click at [735, 470] on button "Apply" at bounding box center [738, 469] width 33 height 16
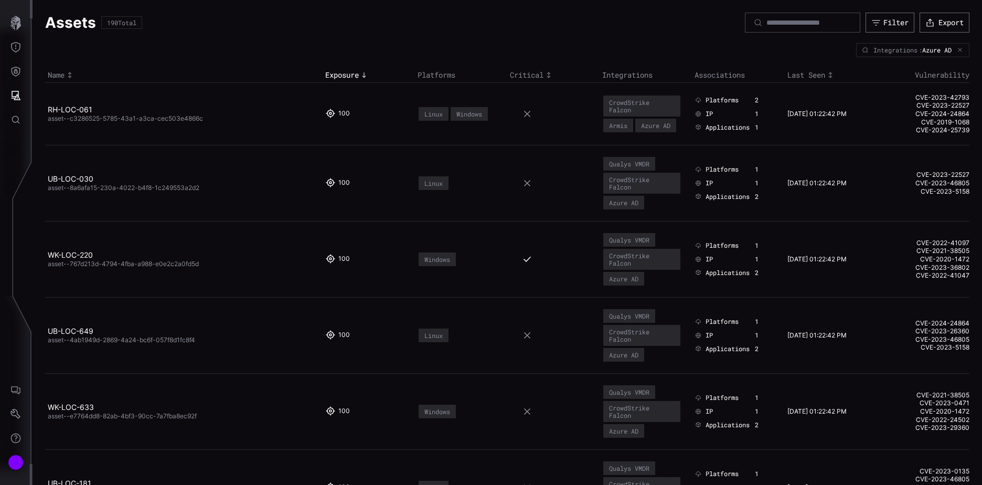
click at [957, 51] on icon "button" at bounding box center [960, 50] width 6 height 6
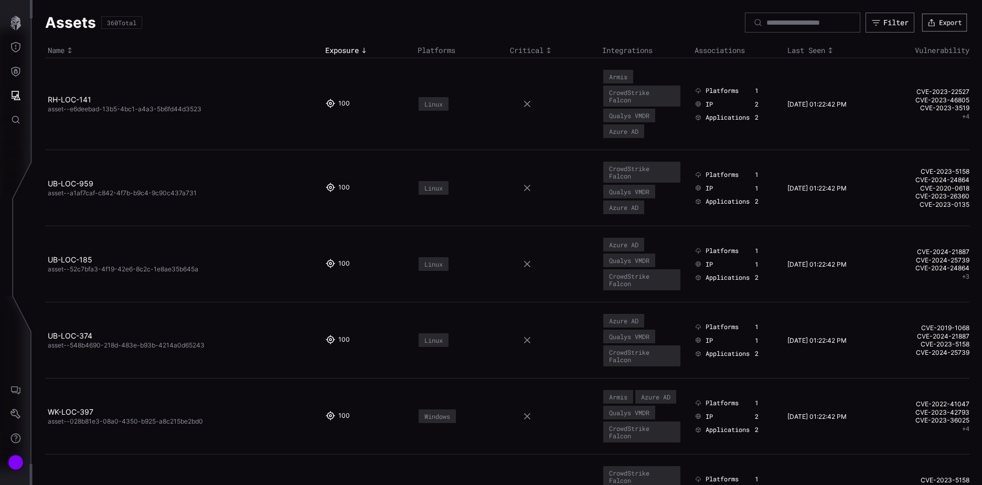
click at [943, 23] on button "Export" at bounding box center [945, 23] width 45 height 18
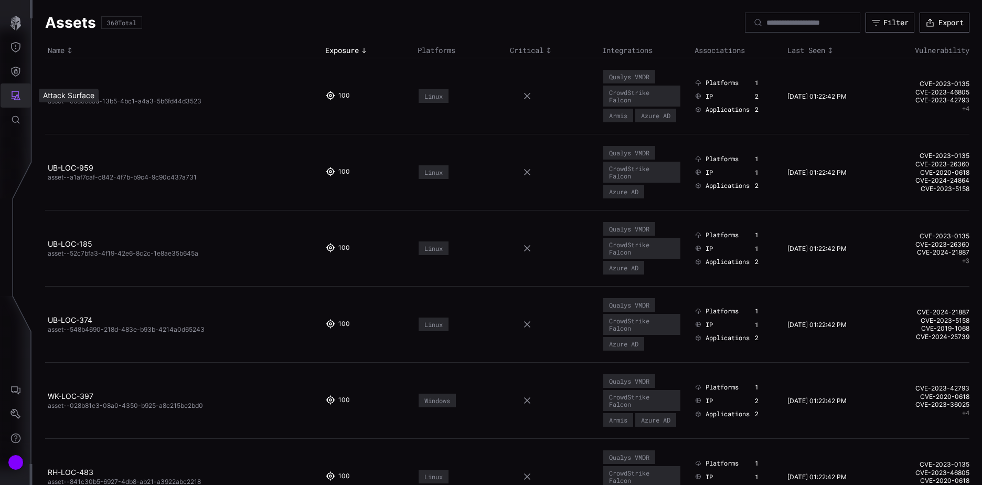
click at [18, 97] on icon "Attack Surface" at bounding box center [16, 95] width 9 height 9
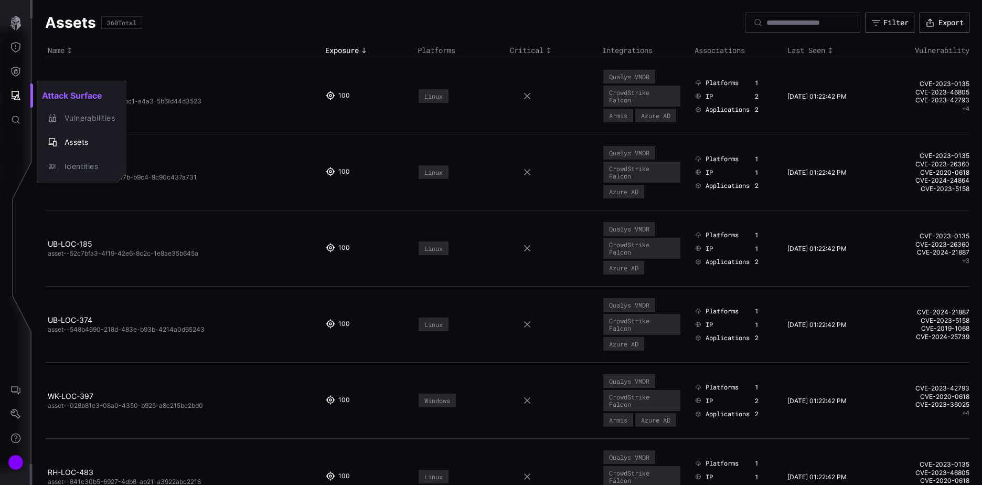
click at [17, 415] on div at bounding box center [491, 242] width 982 height 485
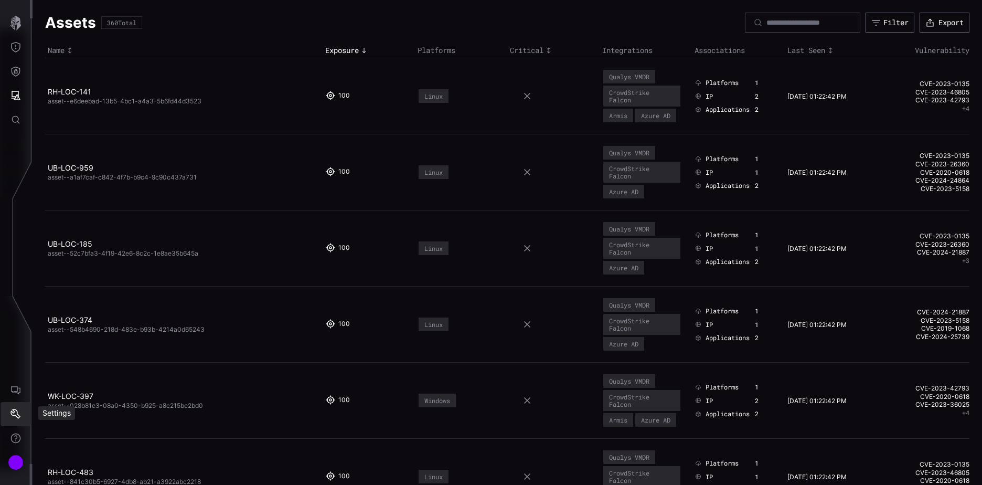
click at [17, 414] on icon "Settings" at bounding box center [15, 414] width 10 height 10
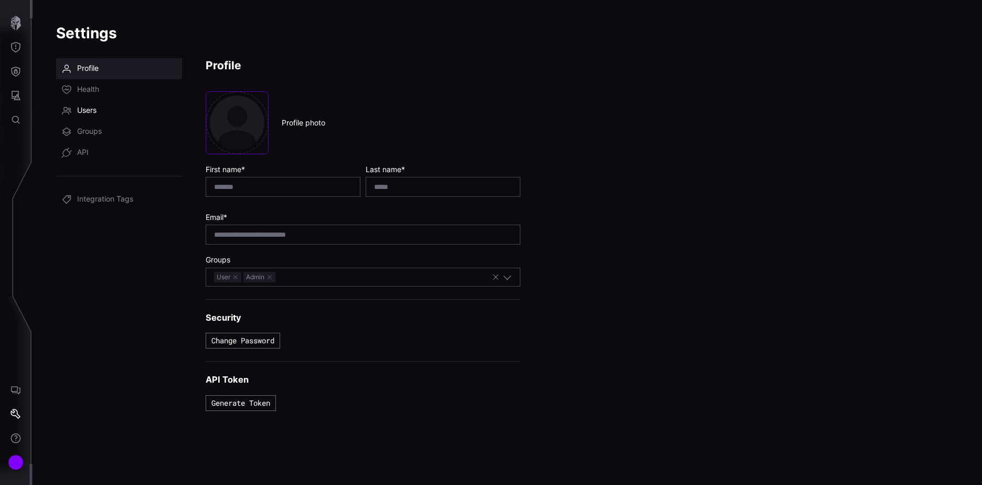
click at [92, 113] on span "Users" at bounding box center [86, 110] width 19 height 10
